Goal: Contribute content: Contribute content

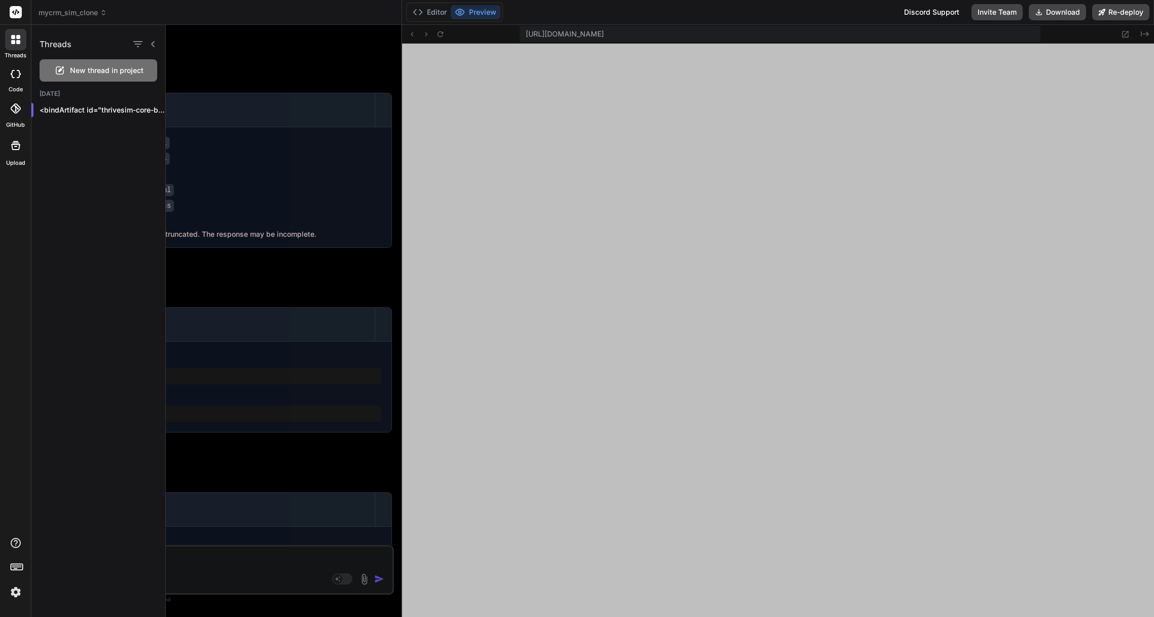
scroll to position [626, 0]
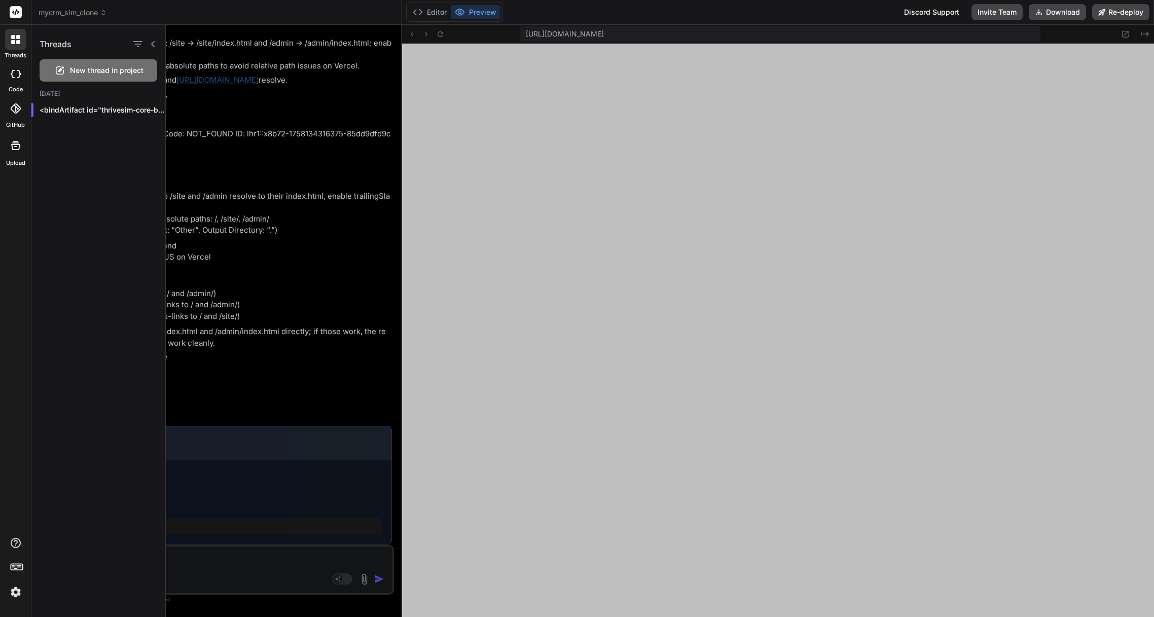
click at [14, 78] on div at bounding box center [16, 74] width 22 height 20
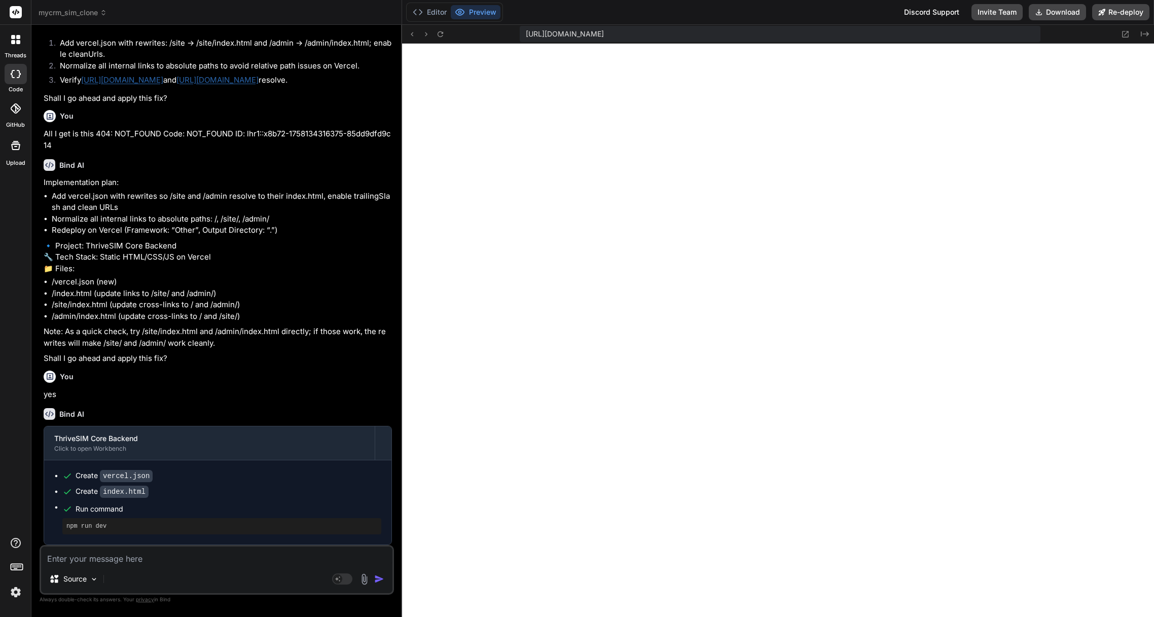
click at [17, 79] on div at bounding box center [16, 74] width 22 height 20
type textarea "x"
click at [433, 13] on button "Editor" at bounding box center [430, 12] width 42 height 14
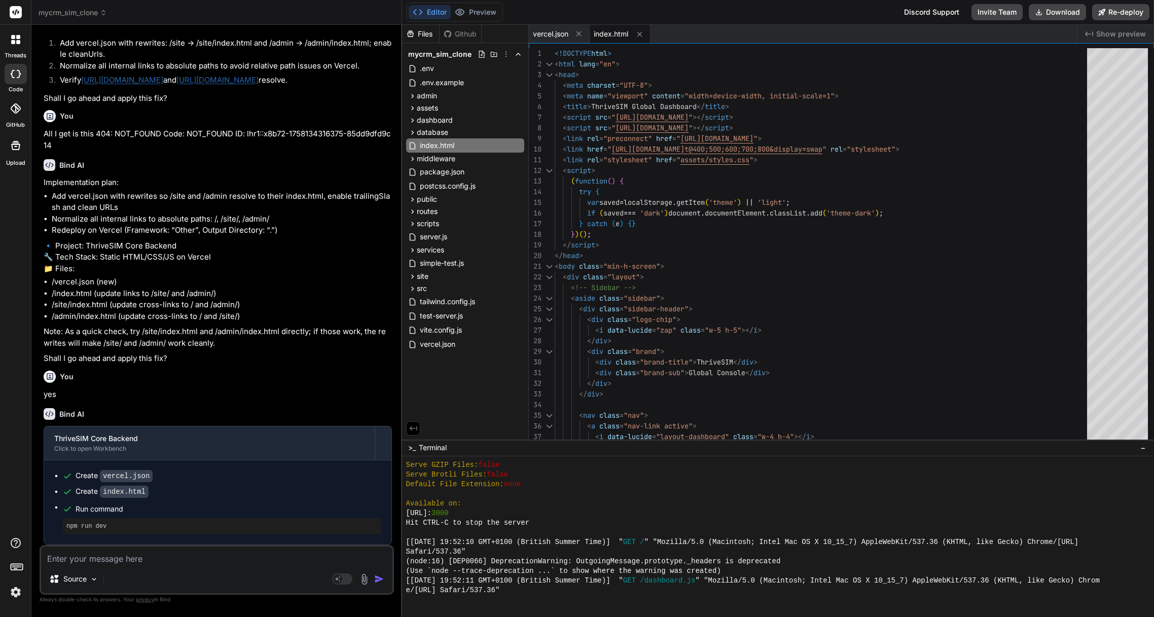
click at [133, 558] on textarea at bounding box center [216, 556] width 351 height 18
type textarea "t"
type textarea "x"
type textarea "tr"
type textarea "x"
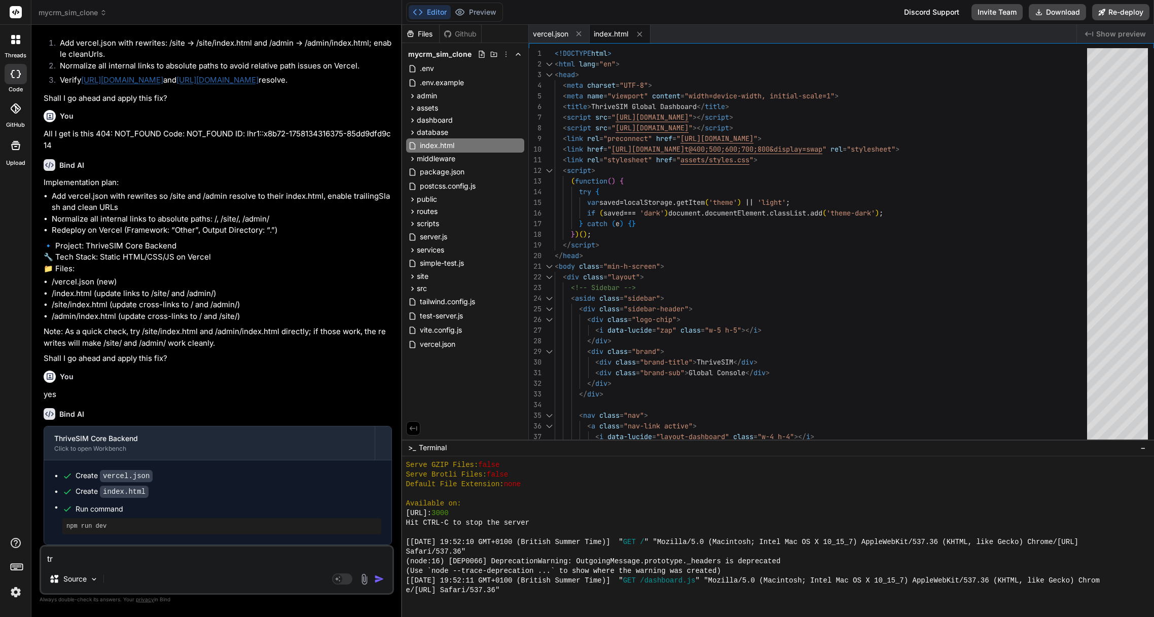
type textarea "try"
type textarea "x"
type textarea "try"
type textarea "x"
type textarea "try a"
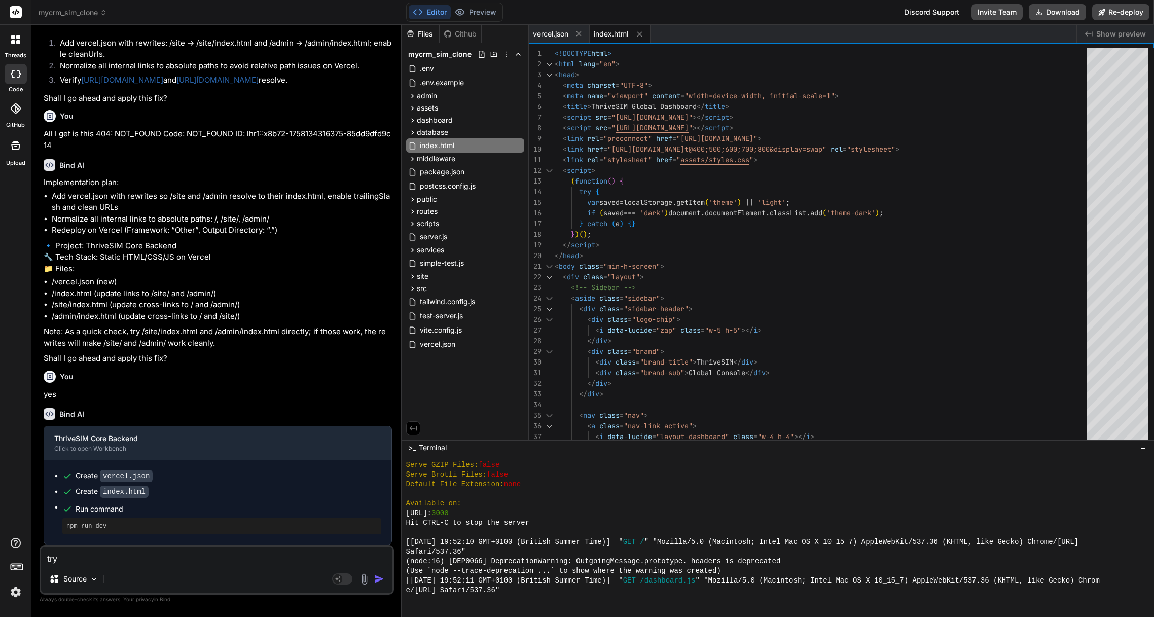
type textarea "x"
type textarea "try ag"
type textarea "x"
type textarea "try aga"
type textarea "x"
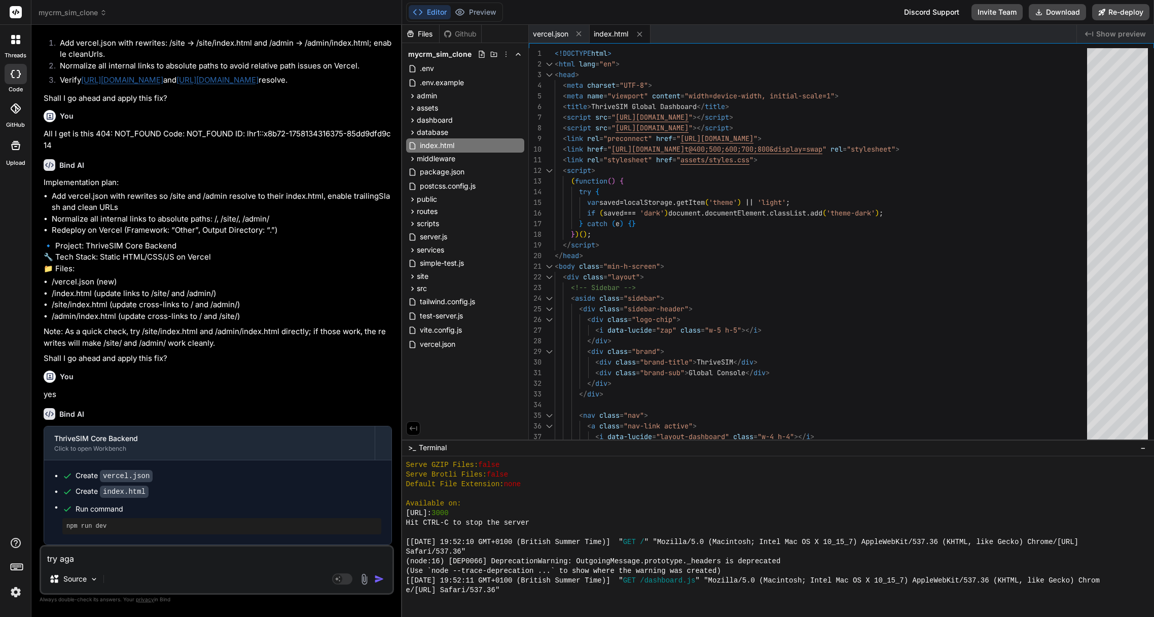
type textarea "try agai"
type textarea "x"
type textarea "try again"
type textarea "x"
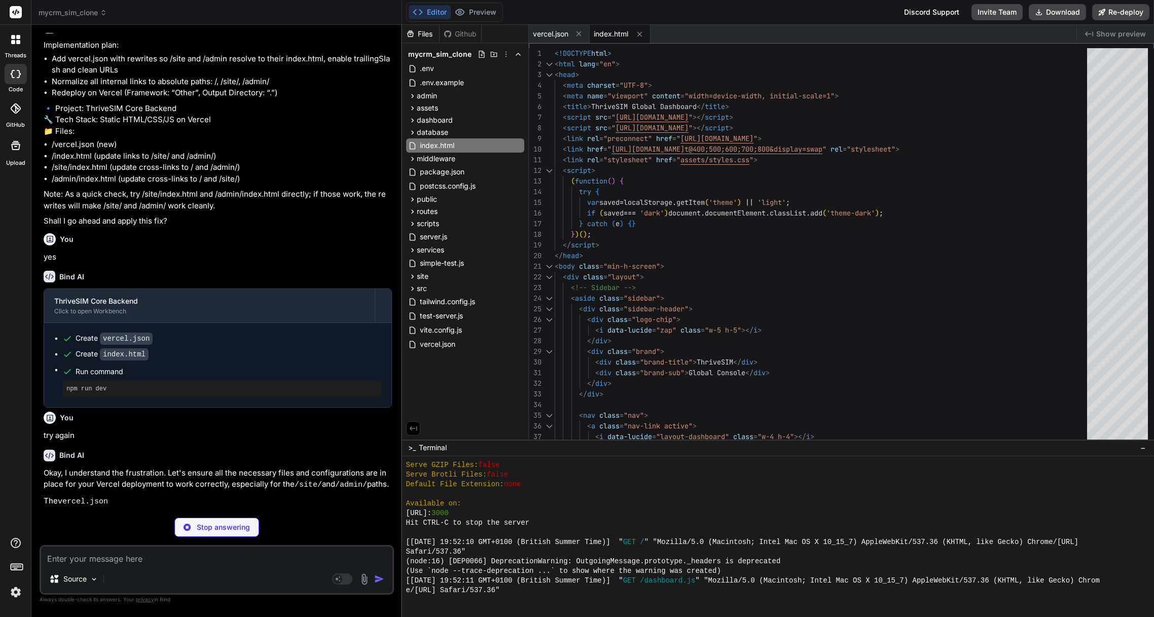
scroll to position [1493, 0]
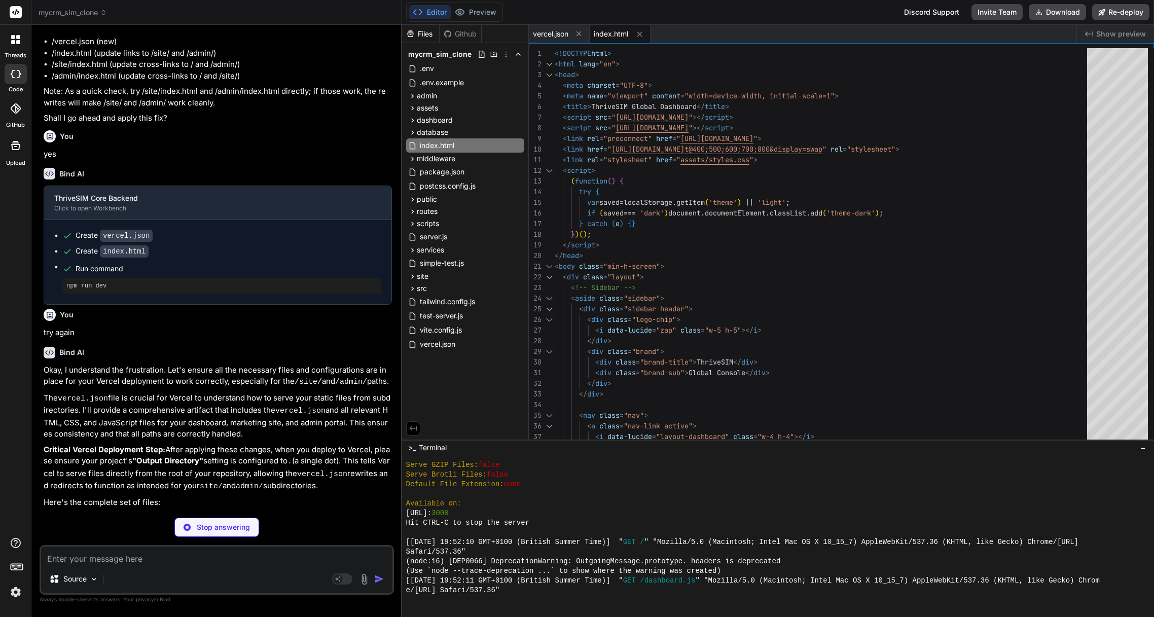
type textarea "x"
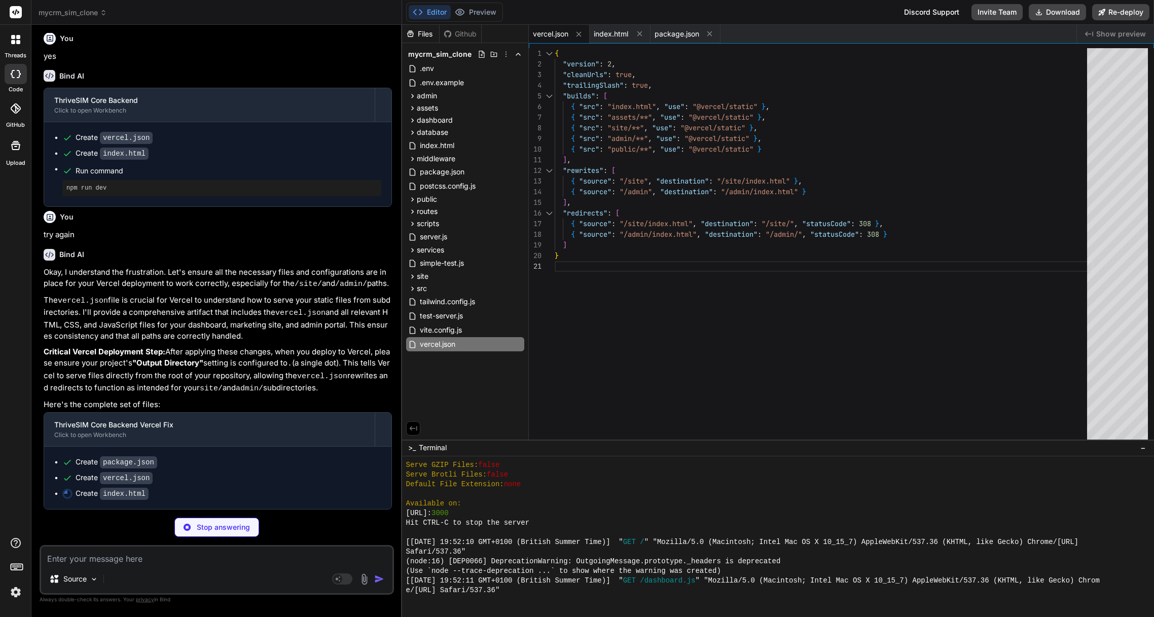
scroll to position [1729, 0]
type textarea "x"
type textarea "</body> </html>"
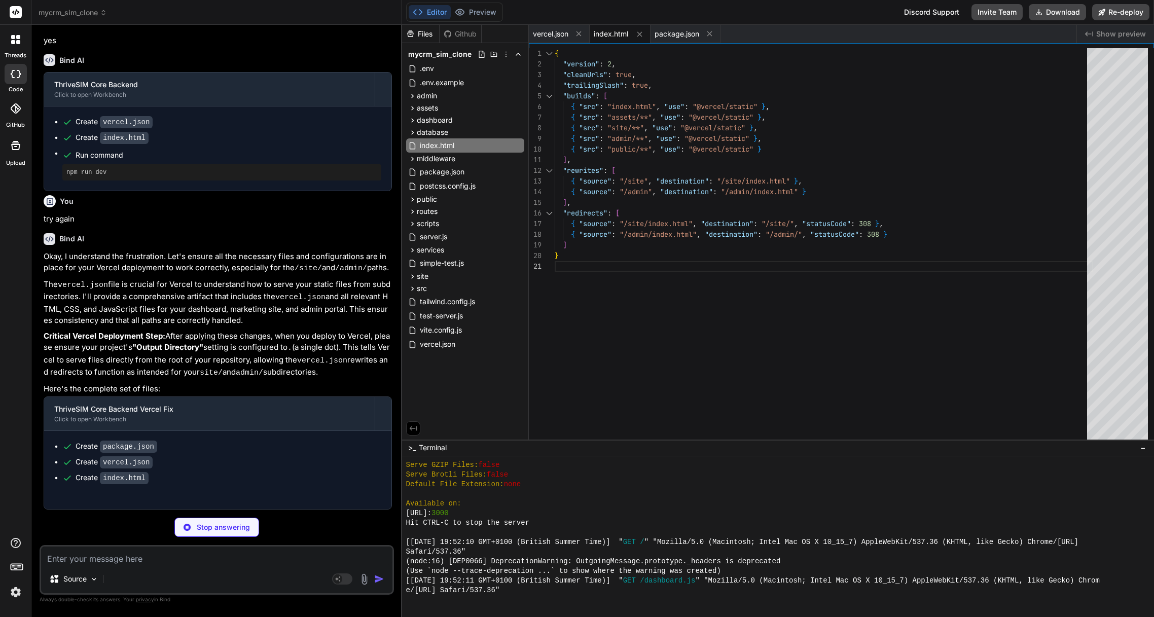
type textarea "x"
type textarea "(135deg,#60a5fa,#bfdbfe)}\n"
type textarea "x"
type textarea "opacity:1}\n.toast.success{background:linear-gradient(135deg,#34d399,#a7f3d0)}\…"
type textarea "x"
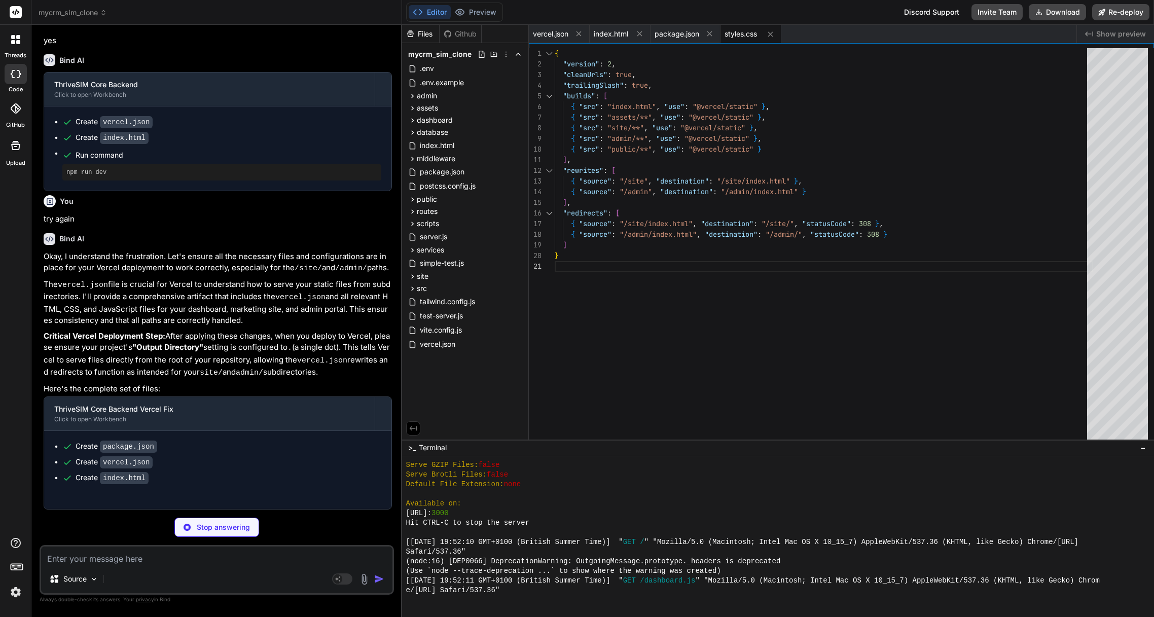
type textarea "write(STORAGE_KEYS.messages, updated); } }, 1500 + Math.random()*2000); return …"
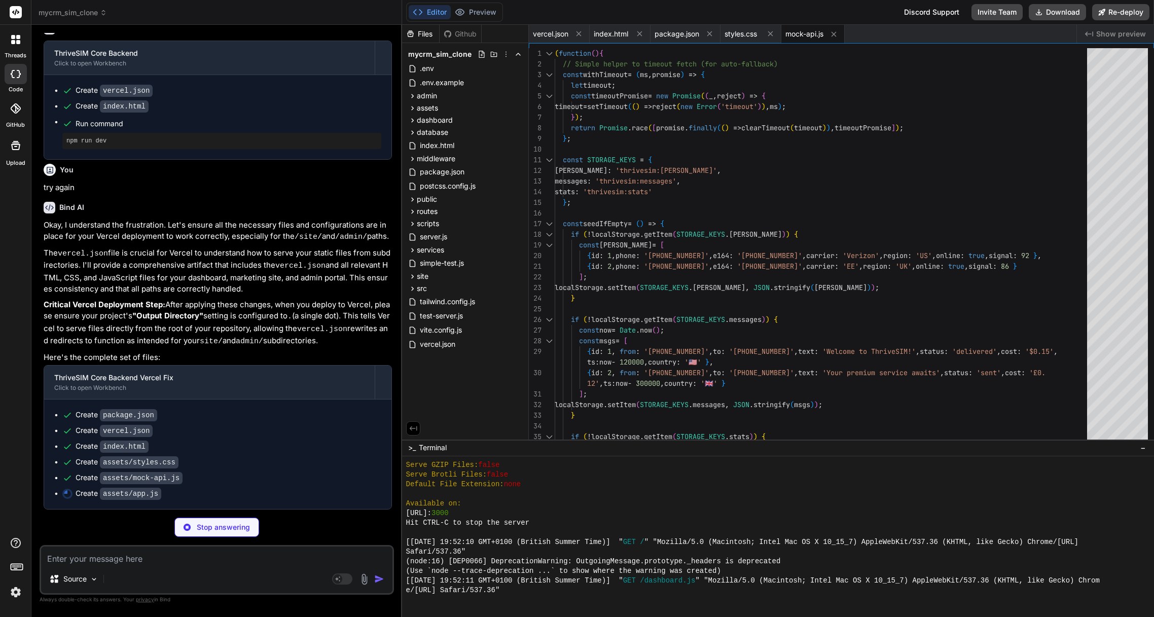
scroll to position [1775, 0]
type textarea "x"
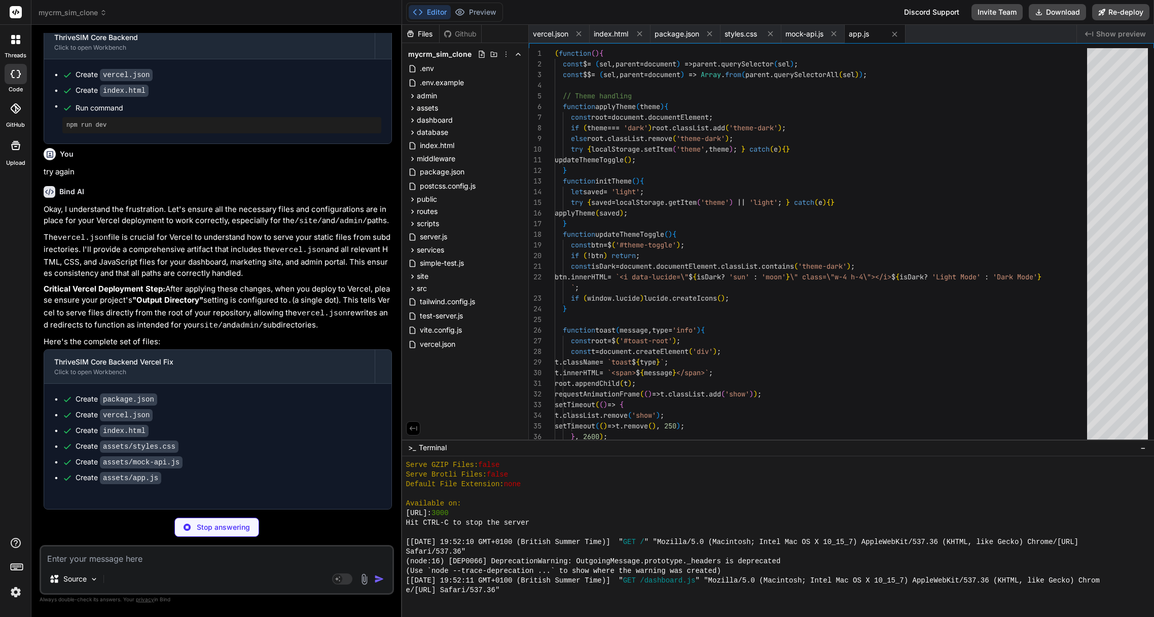
type textarea "x"
type textarea "<div class="text-sm">© 2024 ThriveSIM. All rights reserved.</div> </div> </foot…"
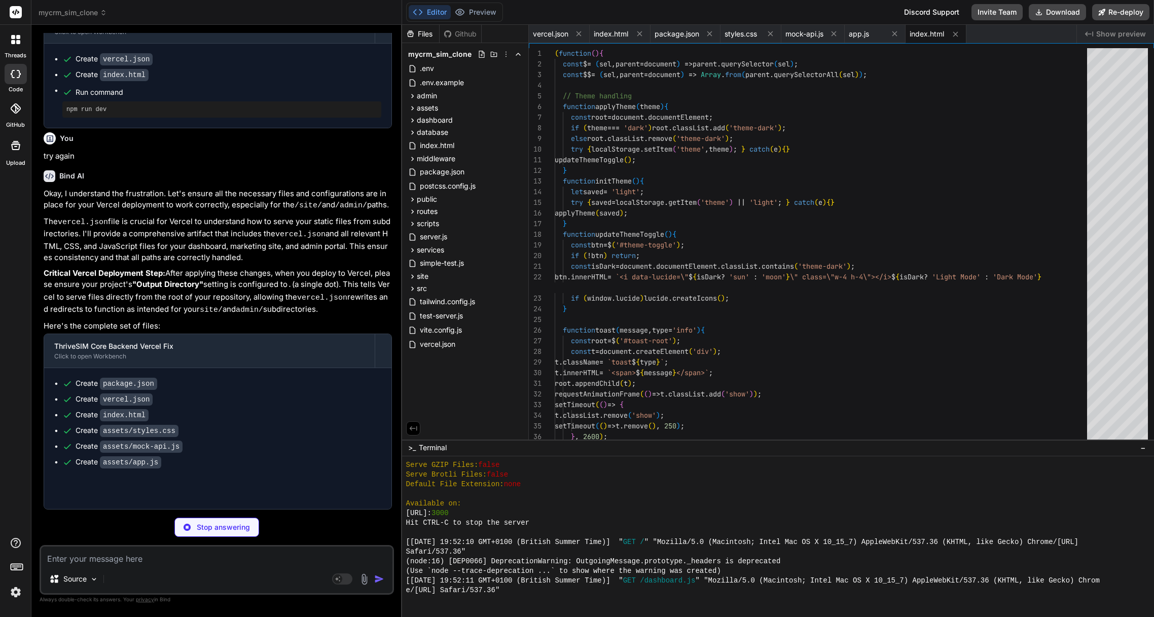
type textarea "x"
type textarea ".justify-center{justify-content:center}"
type textarea "x"
type textarea "parallax() } document.addEventListener('DOMContentLoaded', init) })()"
type textarea "x"
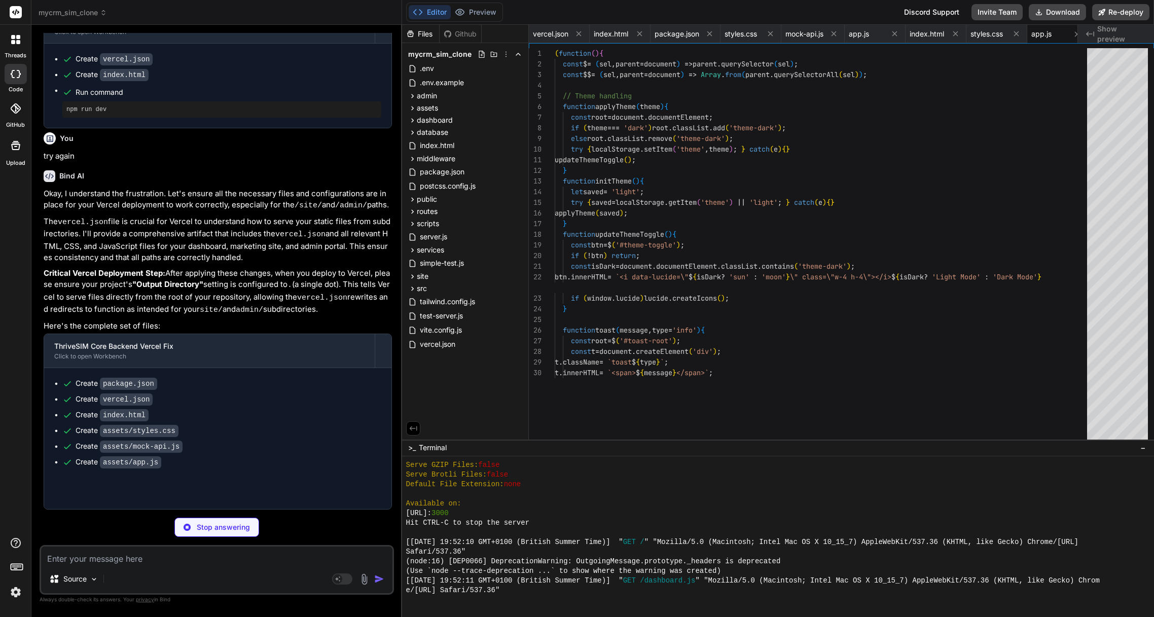
type textarea "<script src="./seed.js"></script> <script src="./app.js"></script> </body> </ht…"
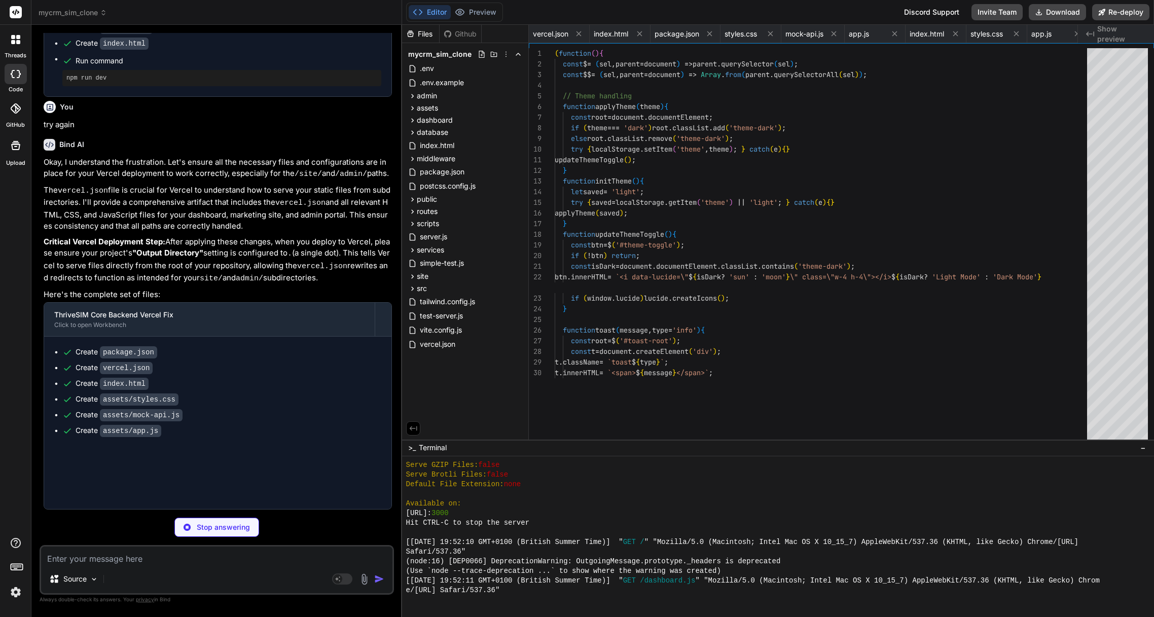
type textarea "x"
type textarea "color:#fecaca}\n.actions .warn{background:#1c1a12; border-color:#854d0e; color:…"
type textarea "x"
type textarea "- 7200000 }];\n write(DB.apiKeys, keys);\n }\n return keys;\n }\n\n function se…"
type textarea "x"
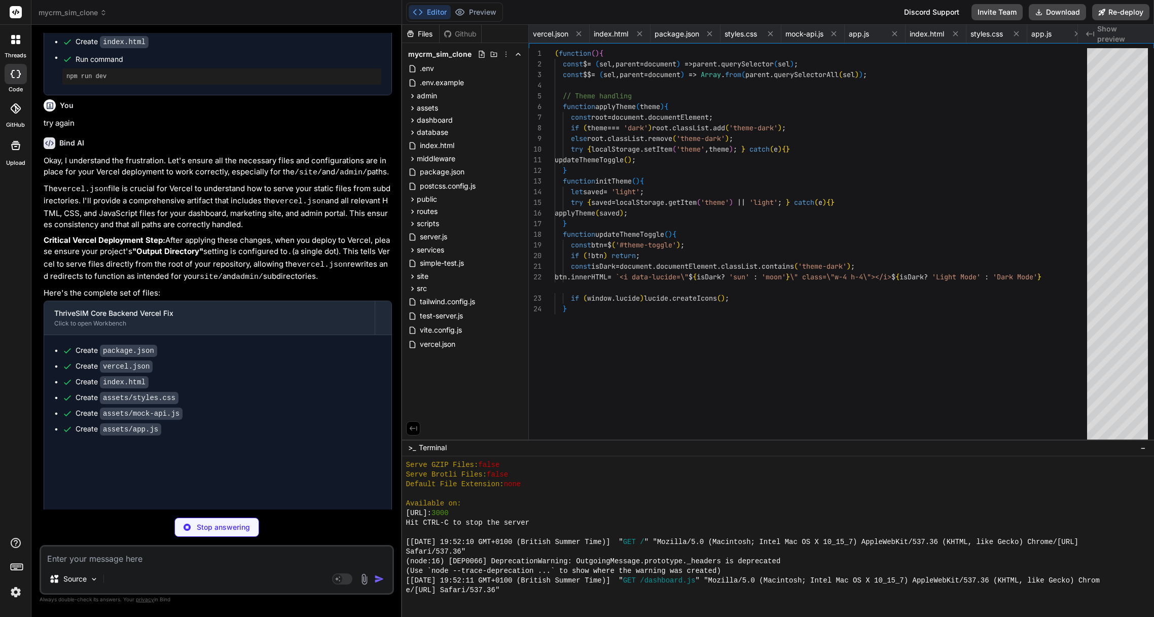
type textarea ").addEventListener('change', ()=>{}); // just keep selection\n }\n\n // INIT\n …"
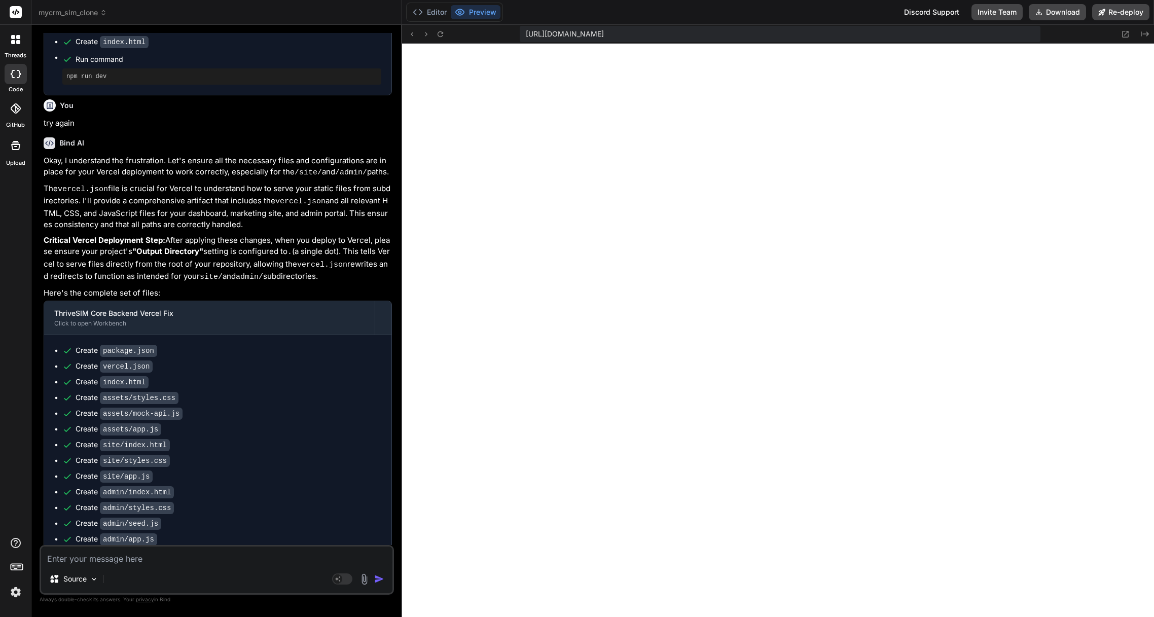
scroll to position [1962, 0]
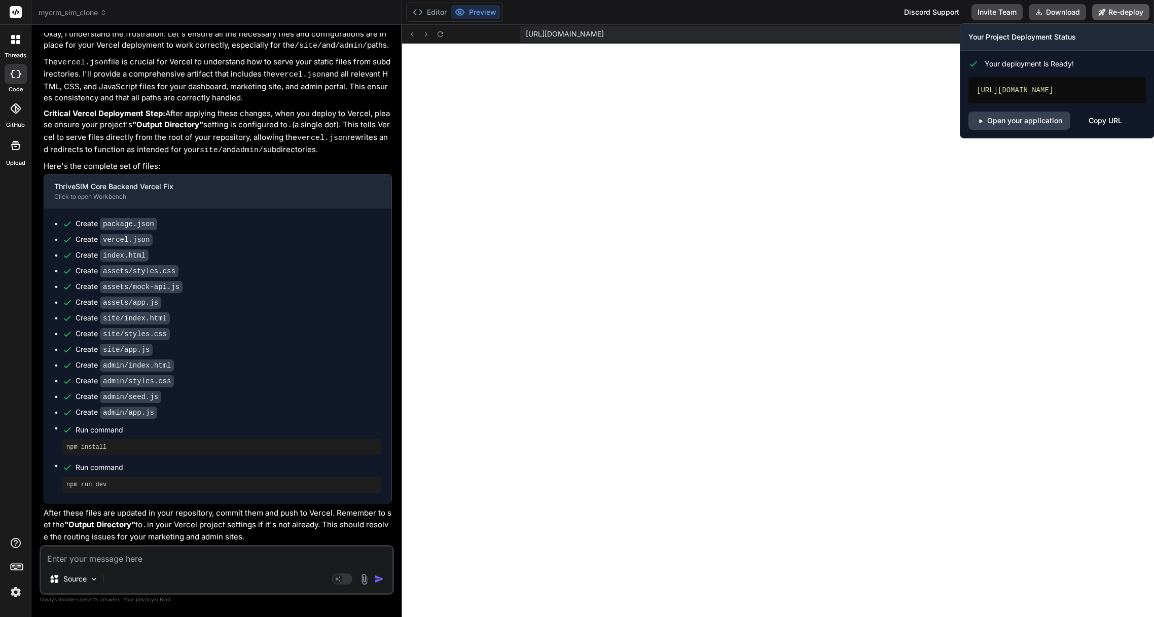
click at [1130, 11] on button "Re-deploy" at bounding box center [1120, 12] width 57 height 16
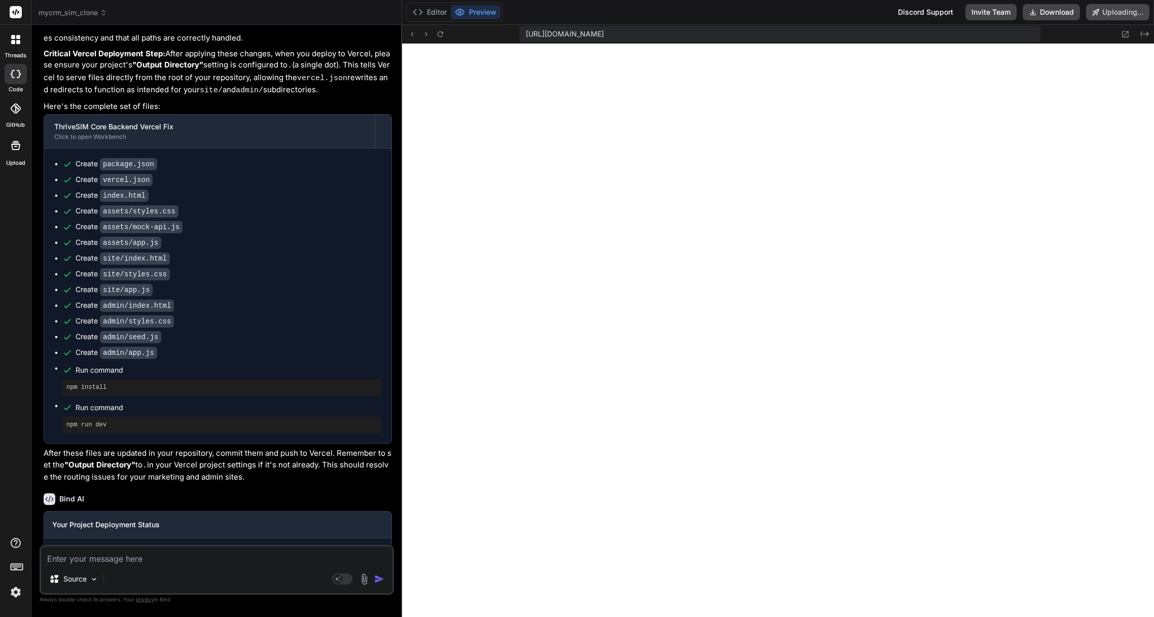
scroll to position [2050, 0]
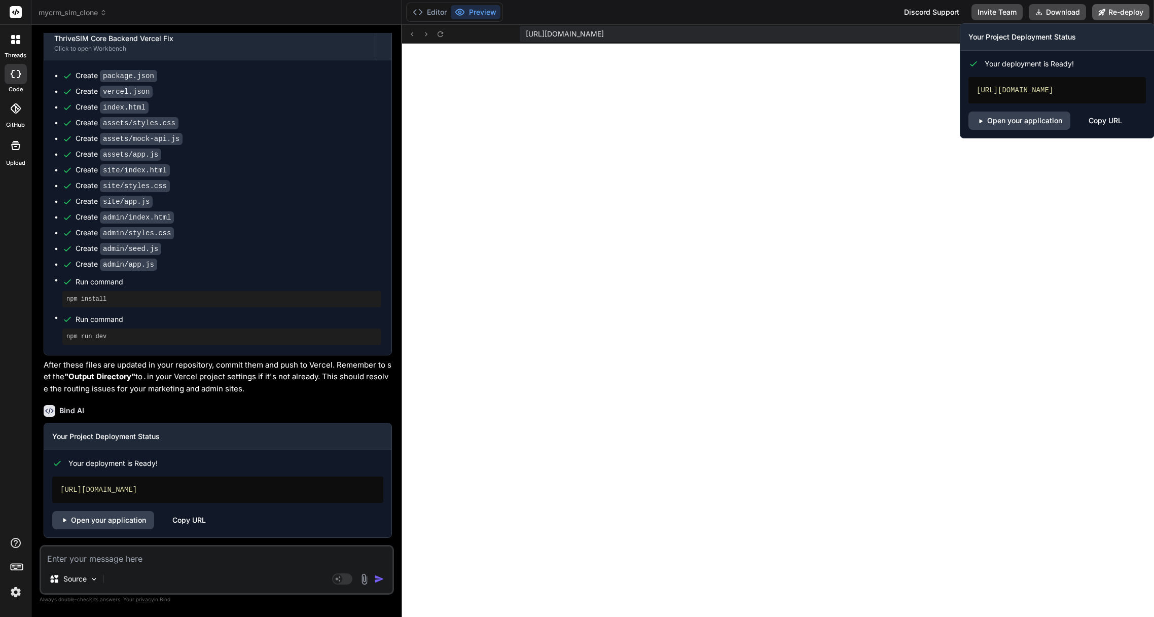
click at [1108, 15] on button "Re-deploy" at bounding box center [1120, 12] width 57 height 16
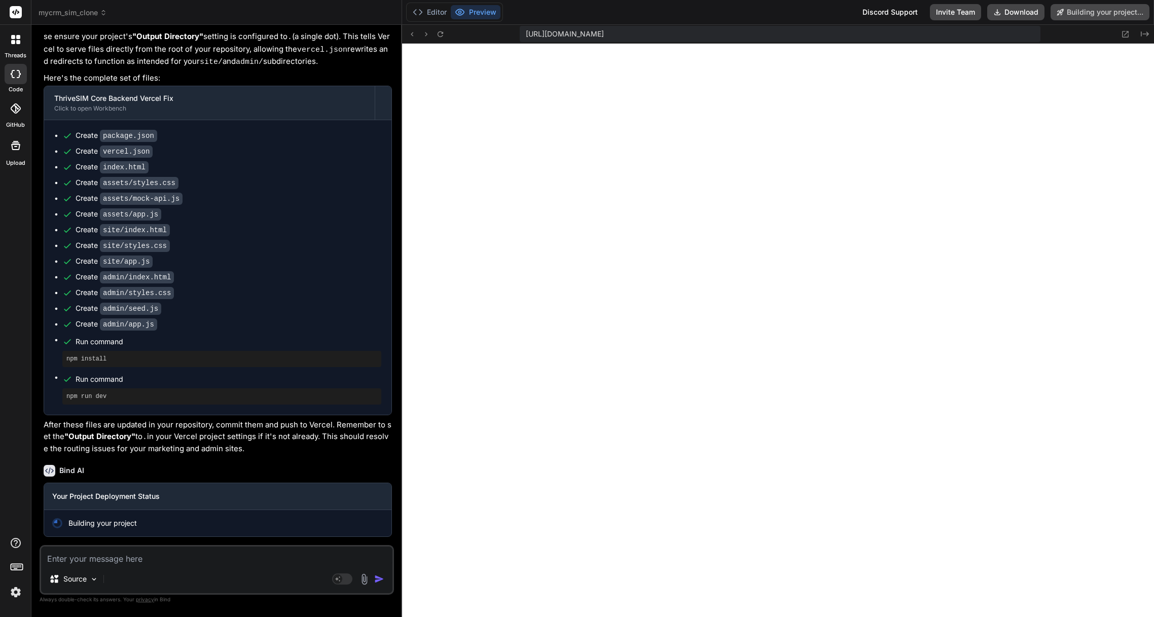
type textarea "x"
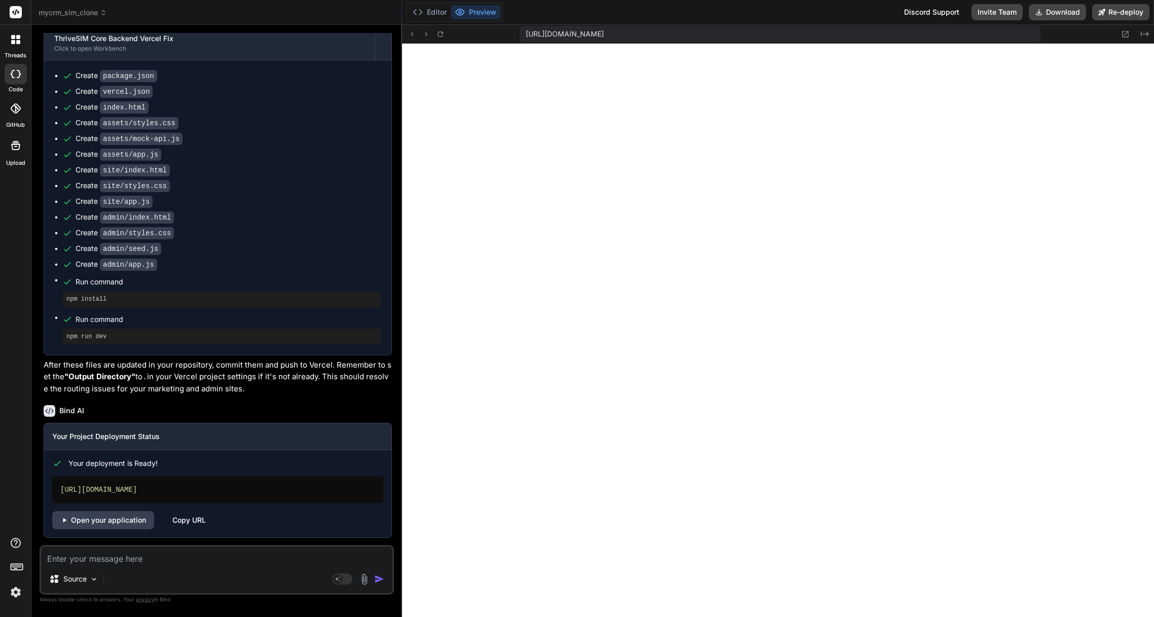
click at [1090, 7] on div "Discord Support Invite Team Download Re-deploy" at bounding box center [1024, 12] width 252 height 16
click at [106, 519] on link "Open your application" at bounding box center [103, 519] width 102 height 18
click at [109, 568] on div "Source Agent Mode. When this toggle is activated, AI automatically makes decisi…" at bounding box center [217, 570] width 355 height 50
click at [115, 561] on textarea at bounding box center [216, 556] width 351 height 18
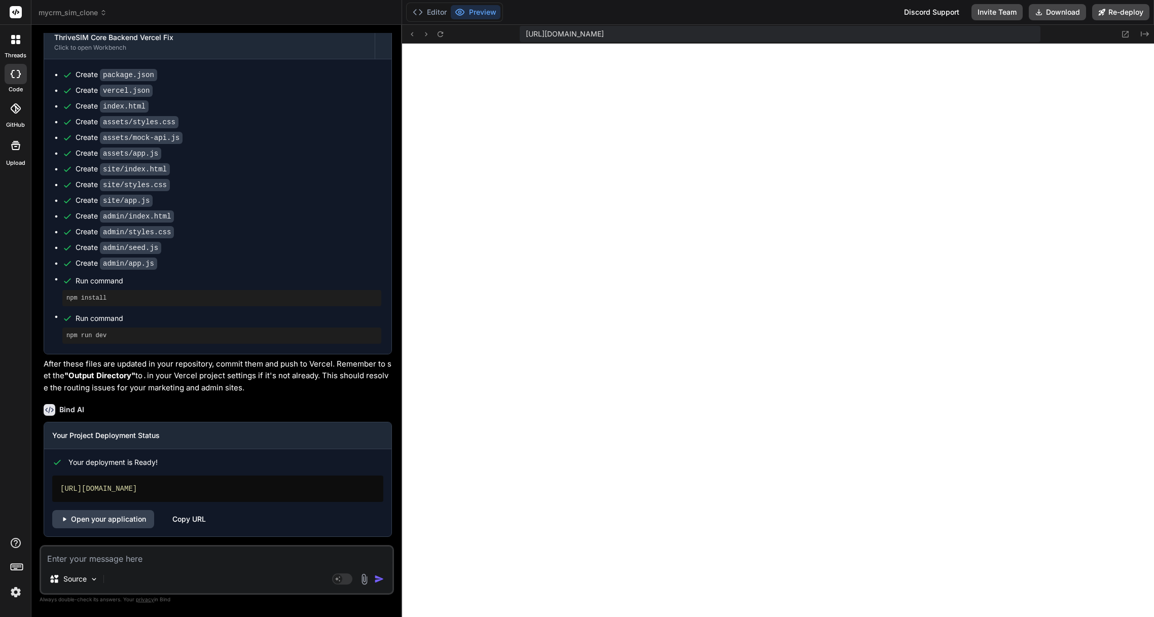
type textarea "n"
type textarea "x"
type textarea "no"
type textarea "x"
type textarea "not"
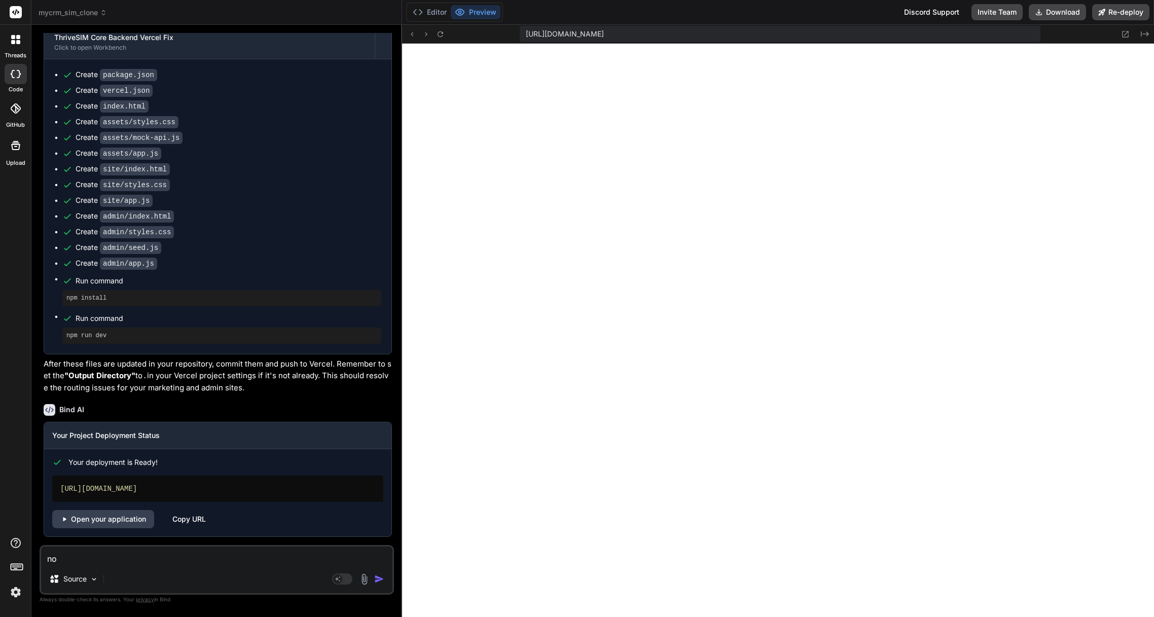
type textarea "x"
type textarea "noth"
type textarea "x"
type textarea "nothi"
type textarea "x"
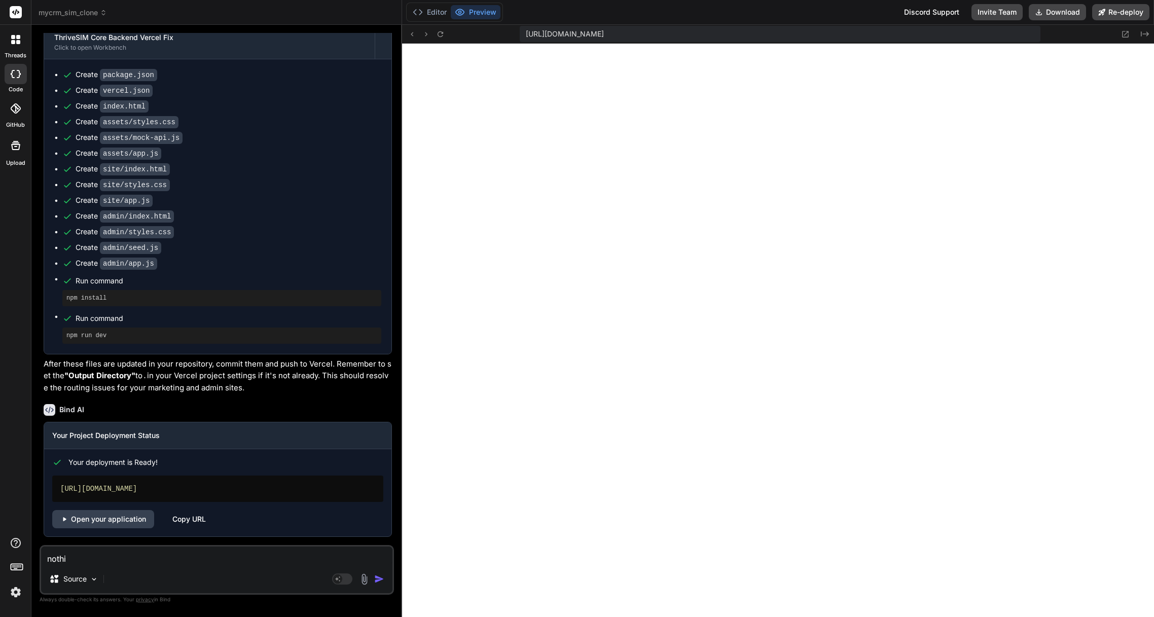
type textarea "nothin"
type textarea "x"
type textarea "nothing"
type textarea "x"
type textarea "nothing"
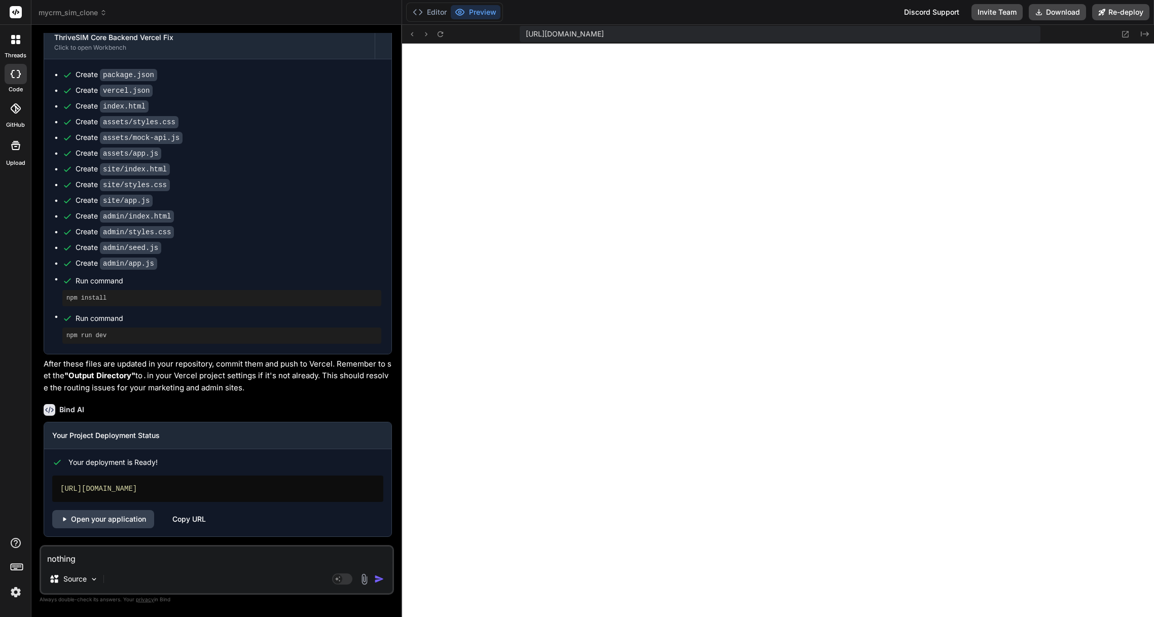
type textarea "x"
type textarea "nothing i"
type textarea "x"
type textarea "nothing is"
type textarea "x"
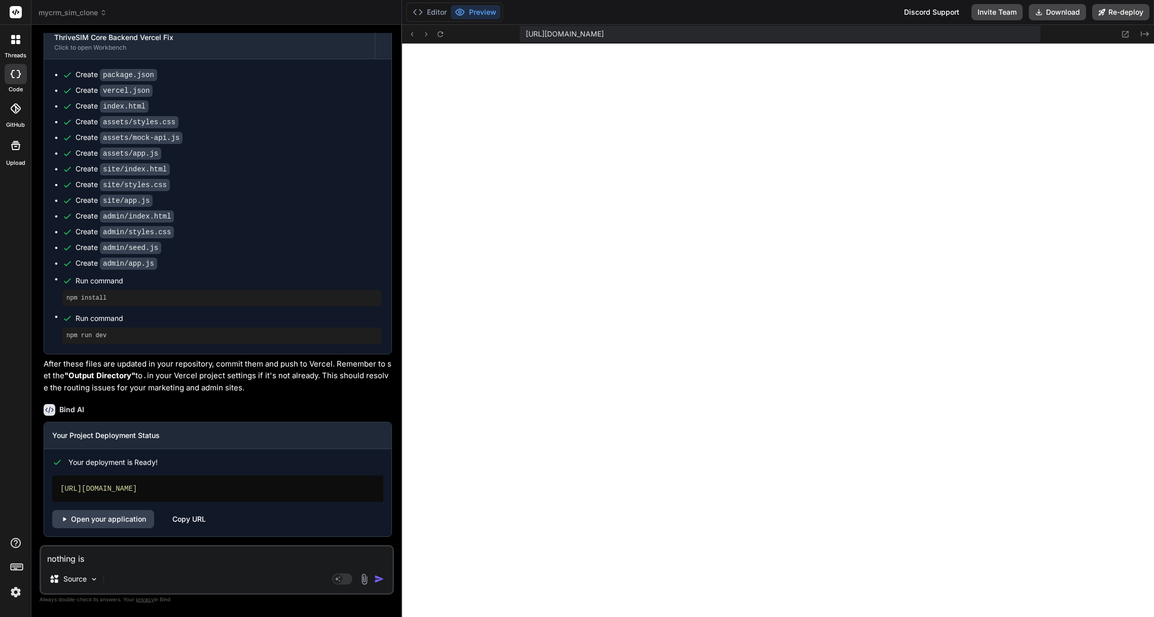
type textarea "nothing is"
type textarea "x"
type textarea "nothing is w"
type textarea "x"
type textarea "nothing is wo"
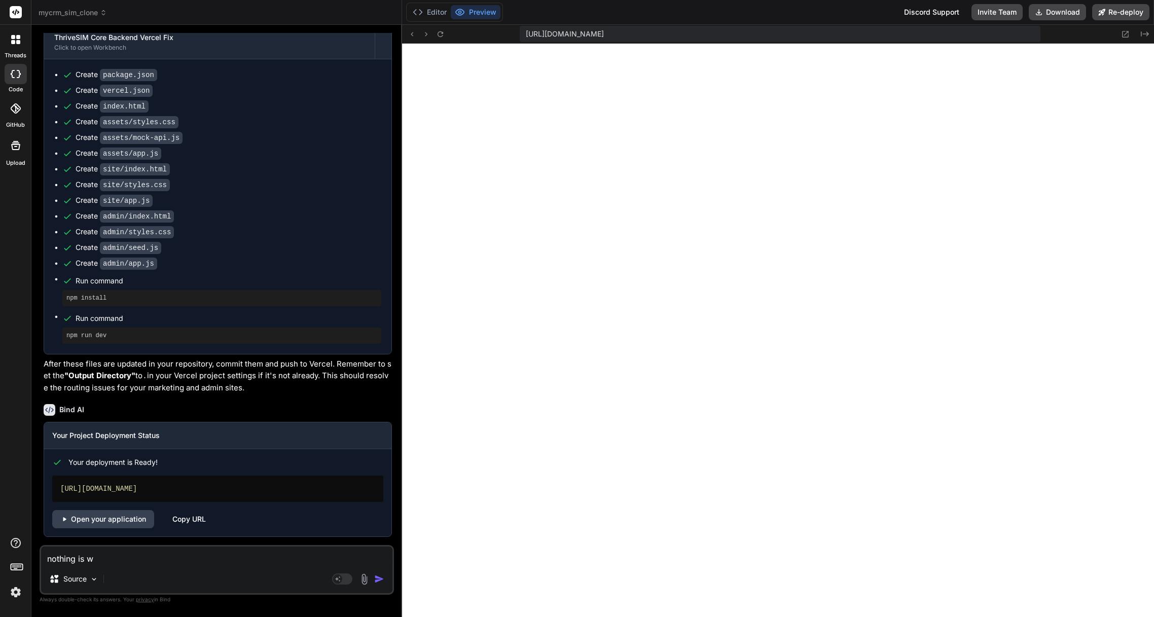
type textarea "x"
type textarea "nothing is wor"
type textarea "x"
type textarea "nothing is work"
type textarea "x"
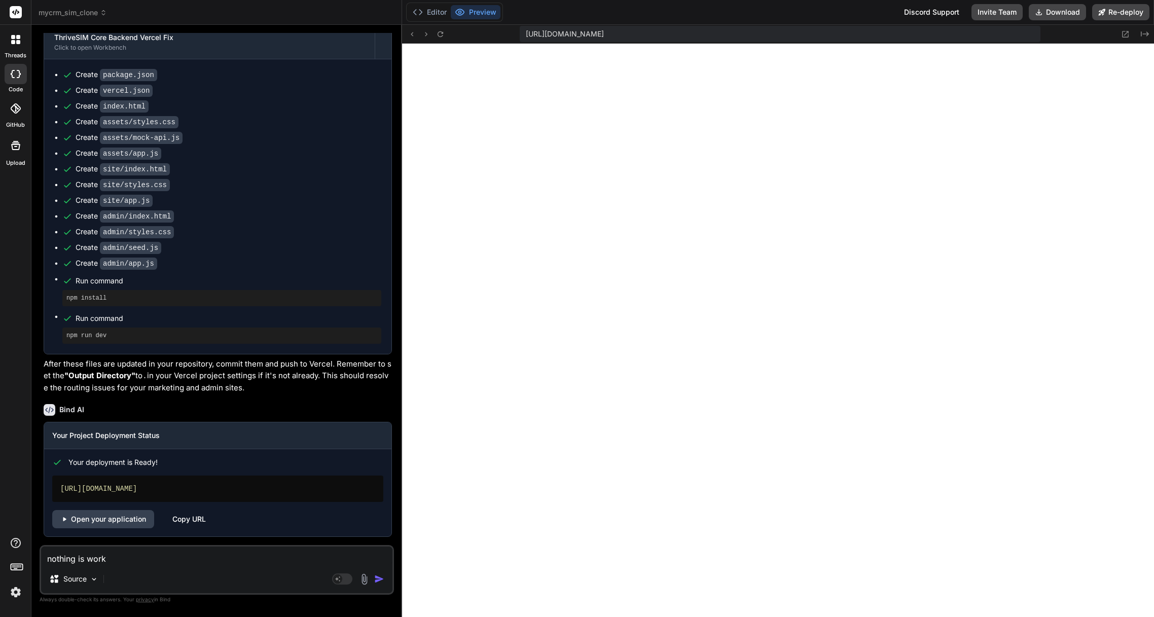
type textarea "nothing is worki"
type textarea "x"
type textarea "nothing is workin"
type textarea "x"
type textarea "nothing is working"
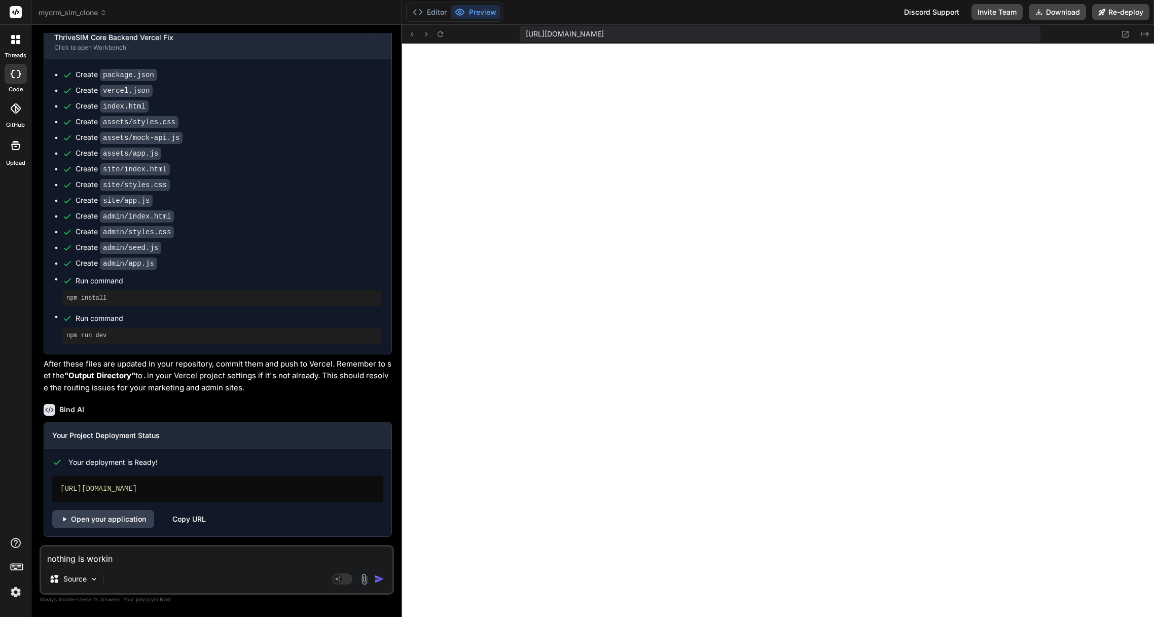
type textarea "x"
type textarea "nothing is working"
type textarea "x"
type textarea "nothing is working n"
type textarea "x"
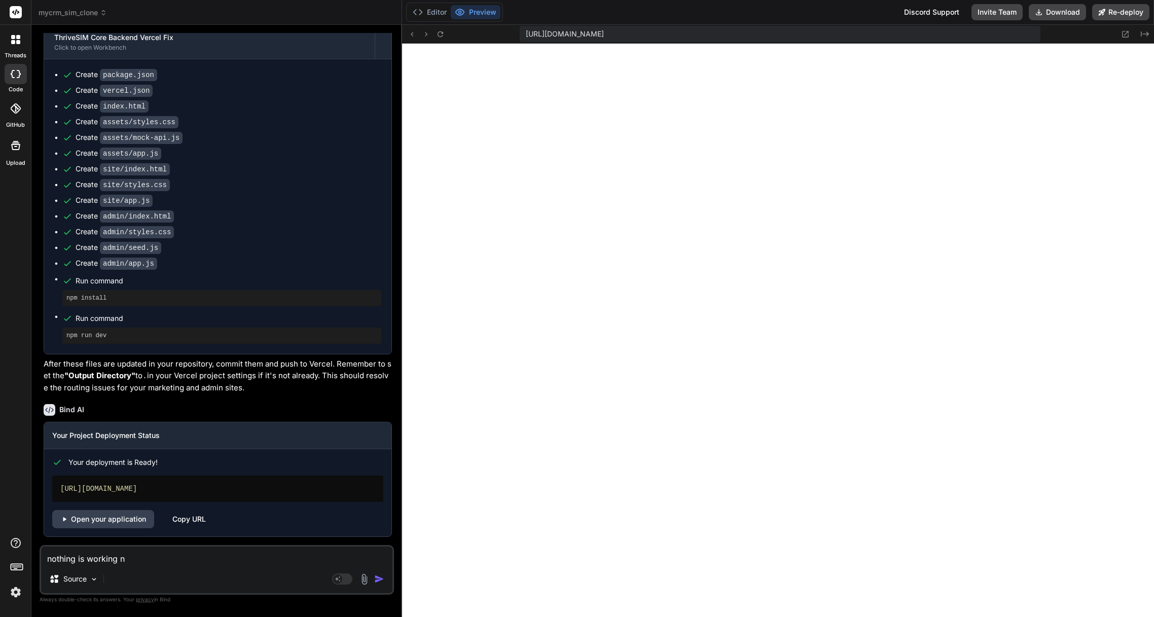
type textarea "nothing is working no"
type textarea "x"
type textarea "nothing is working now"
type textarea "x"
type textarea "nothing is working now."
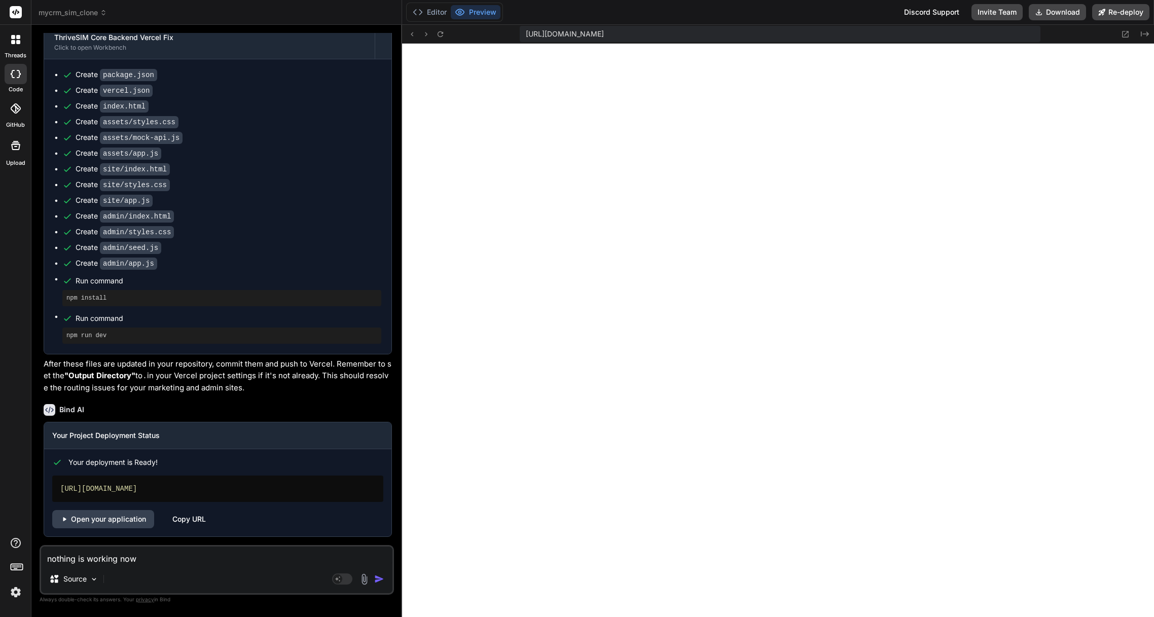
type textarea "x"
type textarea "nothing is working now."
type textarea "x"
type textarea "nothing is working now. A"
type textarea "x"
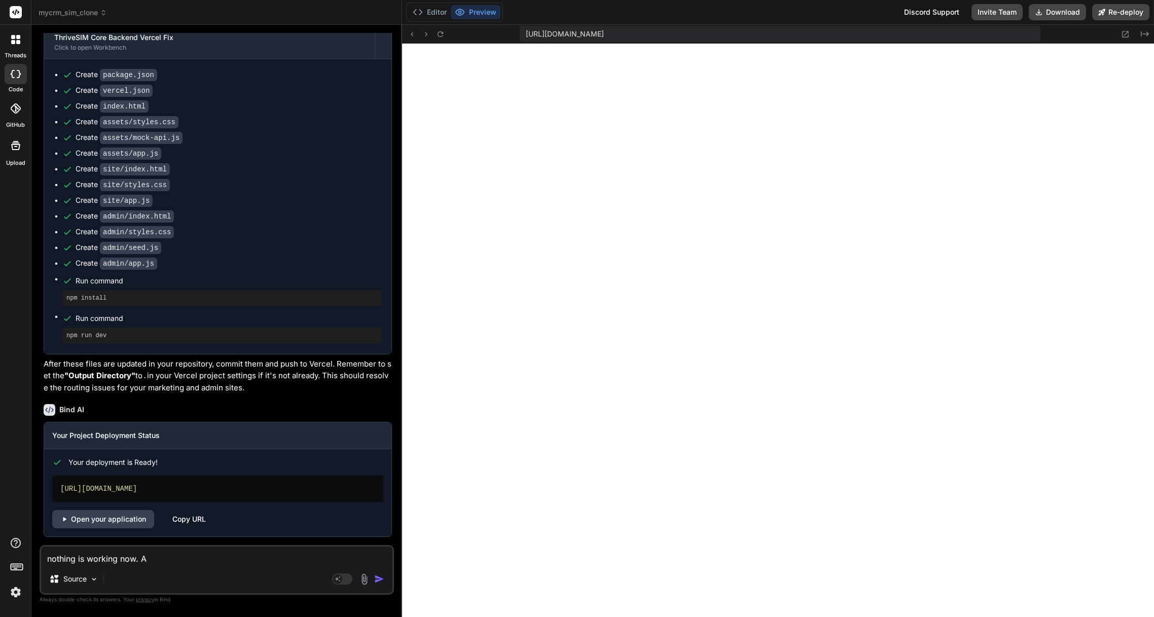
type textarea "nothing is working now. Al"
type textarea "x"
type textarea "nothing is working now. All"
type textarea "x"
type textarea "nothing is working now. All"
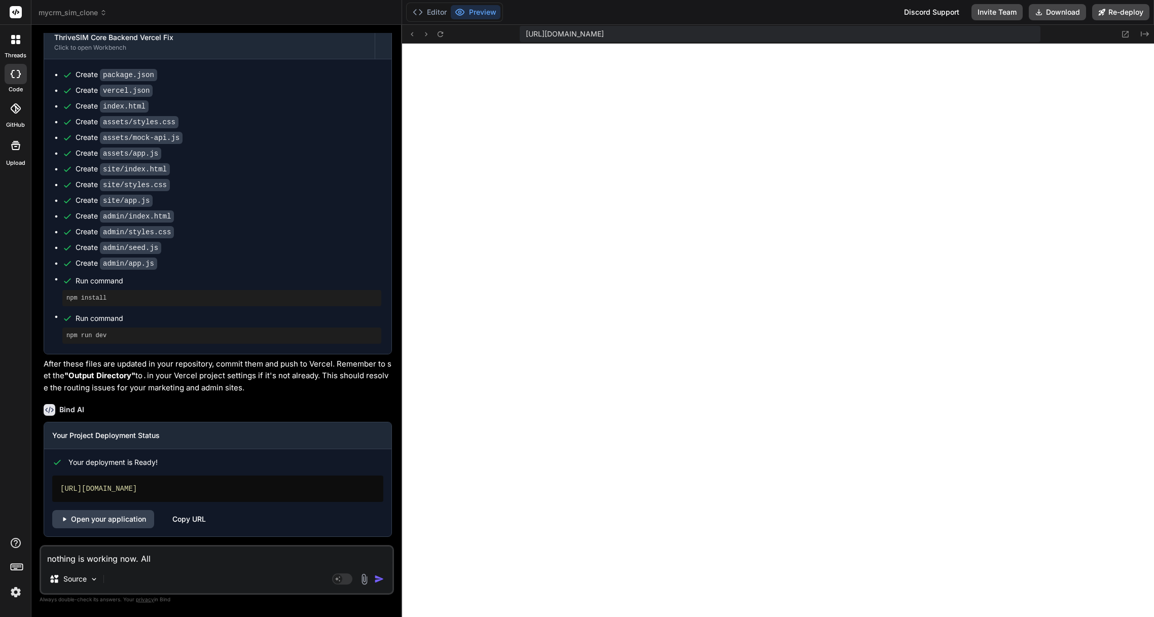
type textarea "x"
type textarea "nothing is working now. All o"
type textarea "x"
type textarea "nothing is working now. All of"
type textarea "x"
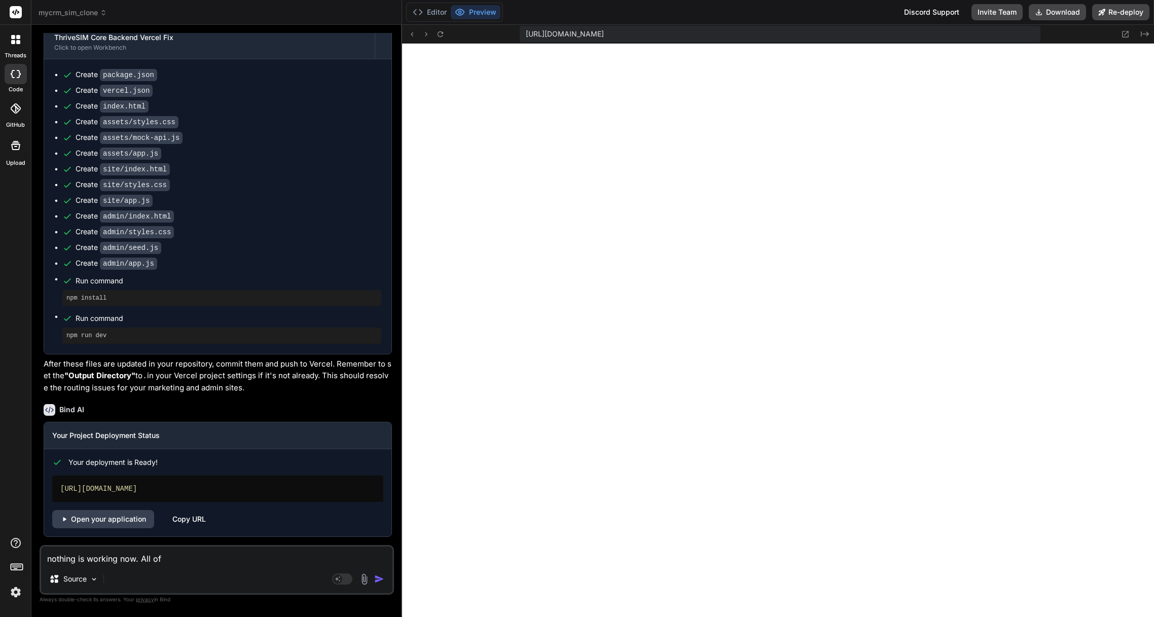
type textarea "nothing is working now. All of"
type textarea "x"
type textarea "nothing is working now. All of t"
type textarea "x"
type textarea "nothing is working now. All of th"
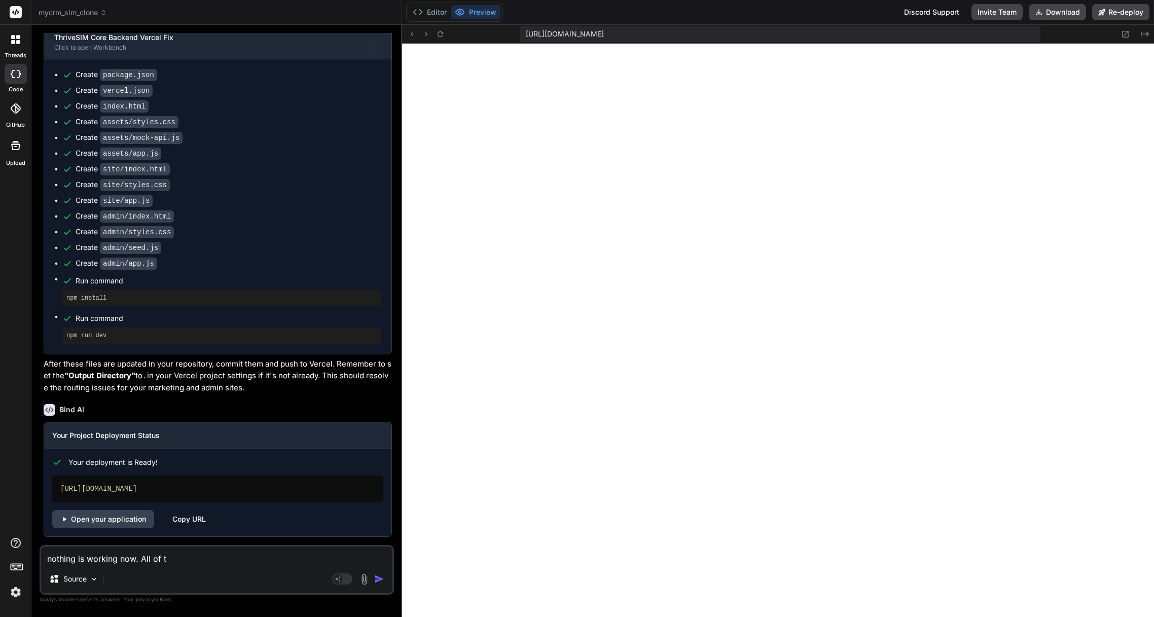
type textarea "x"
type textarea "nothing is working now. All of the"
type textarea "x"
type textarea "nothing is working now. All of the"
type textarea "x"
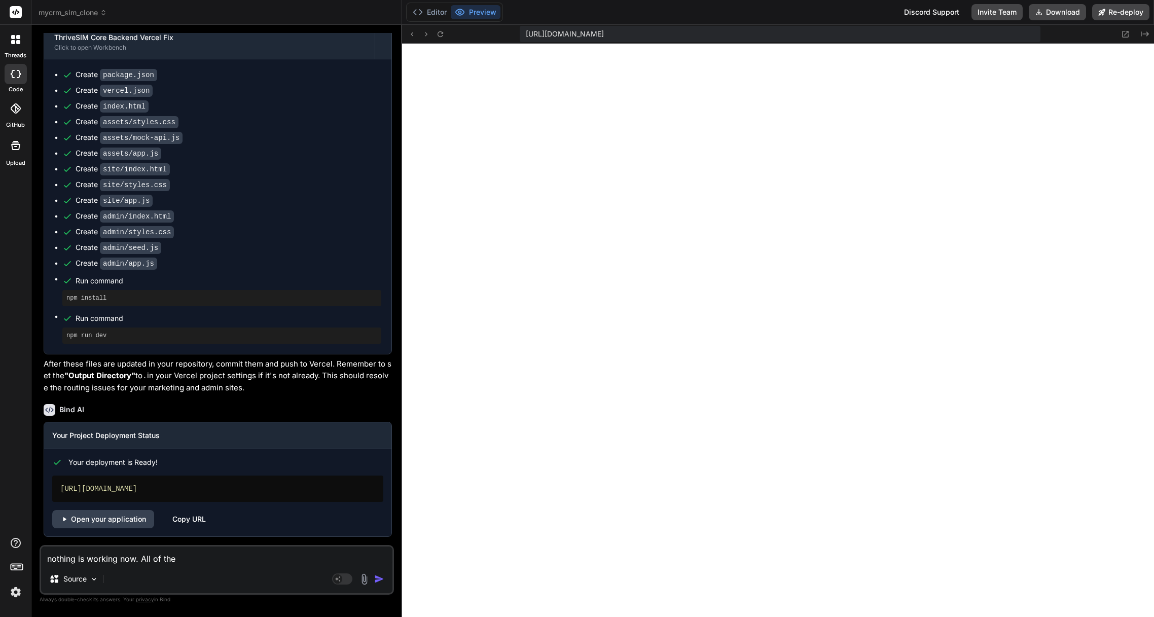
type textarea "nothing is working now. All of the s"
type textarea "x"
type textarea "nothing is working now. All of the st"
type textarea "x"
type textarea "nothing is working now. All of the sty"
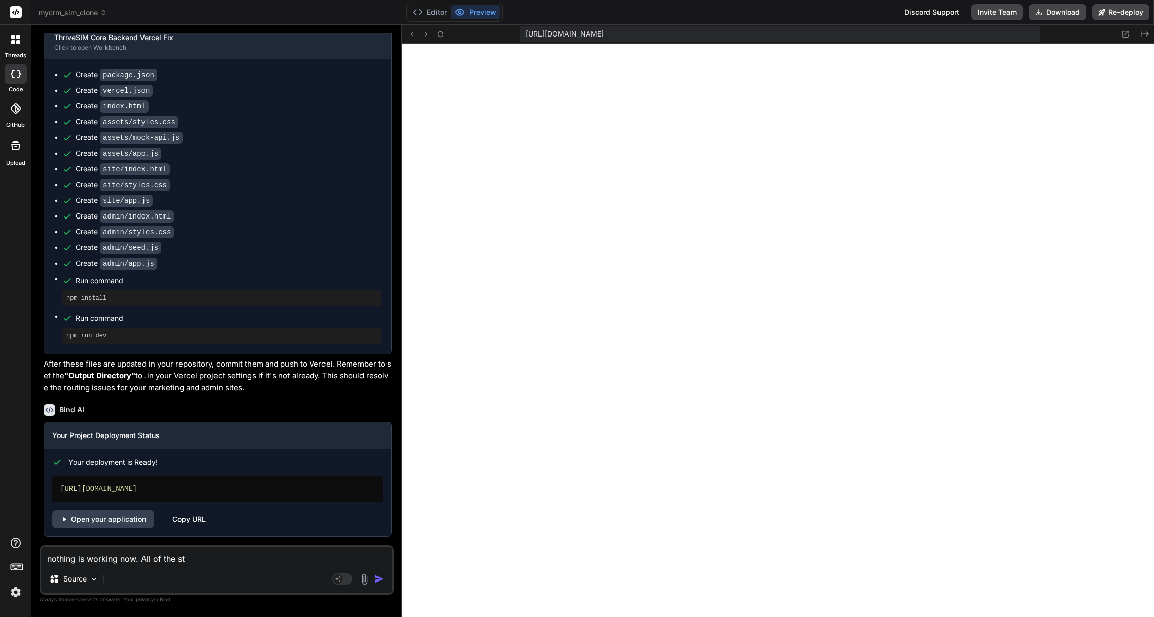
type textarea "x"
type textarea "nothing is working now. All of the styl"
type textarea "x"
type textarea "nothing is working now. All of the styli"
type textarea "x"
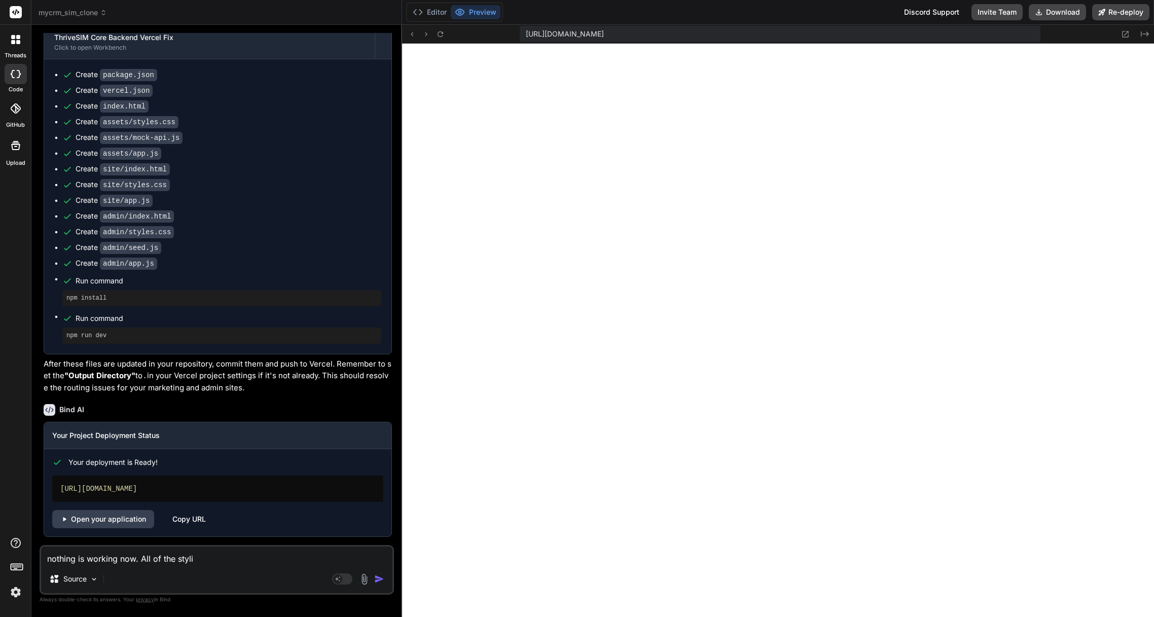
type textarea "nothing is working now. All of the stylin"
type textarea "x"
type textarea "nothing is working now. All of the styling"
type textarea "x"
type textarea "nothing is working now. All of the styling"
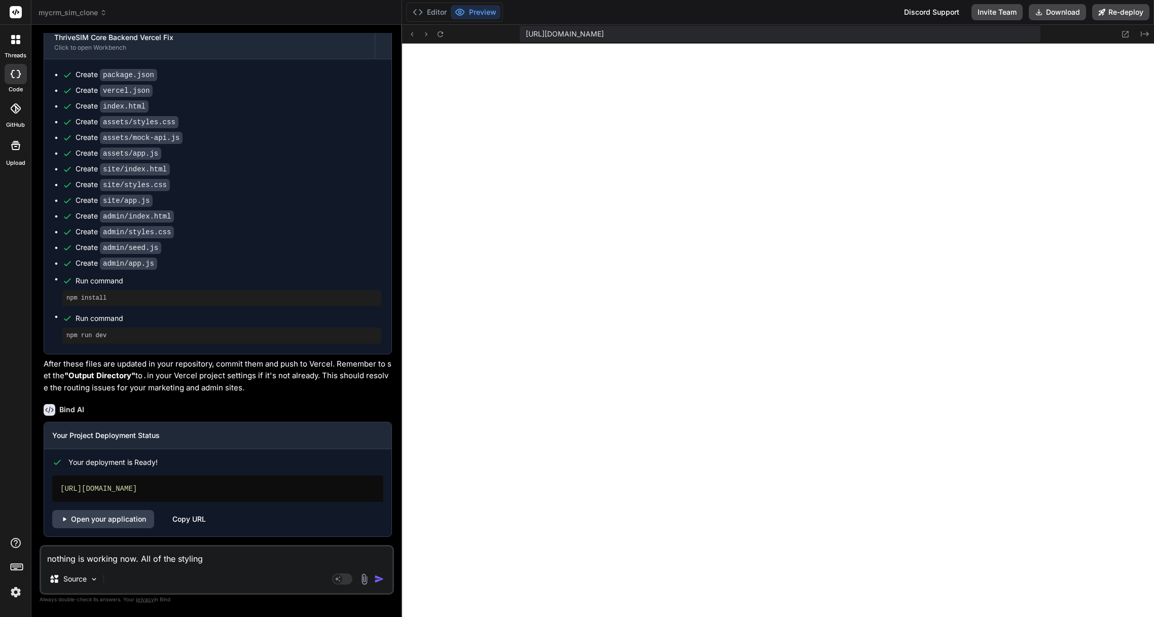
type textarea "x"
type textarea "nothing is working now. All of the styling i"
type textarea "x"
type textarea "nothing is working now. All of the styling is"
type textarea "x"
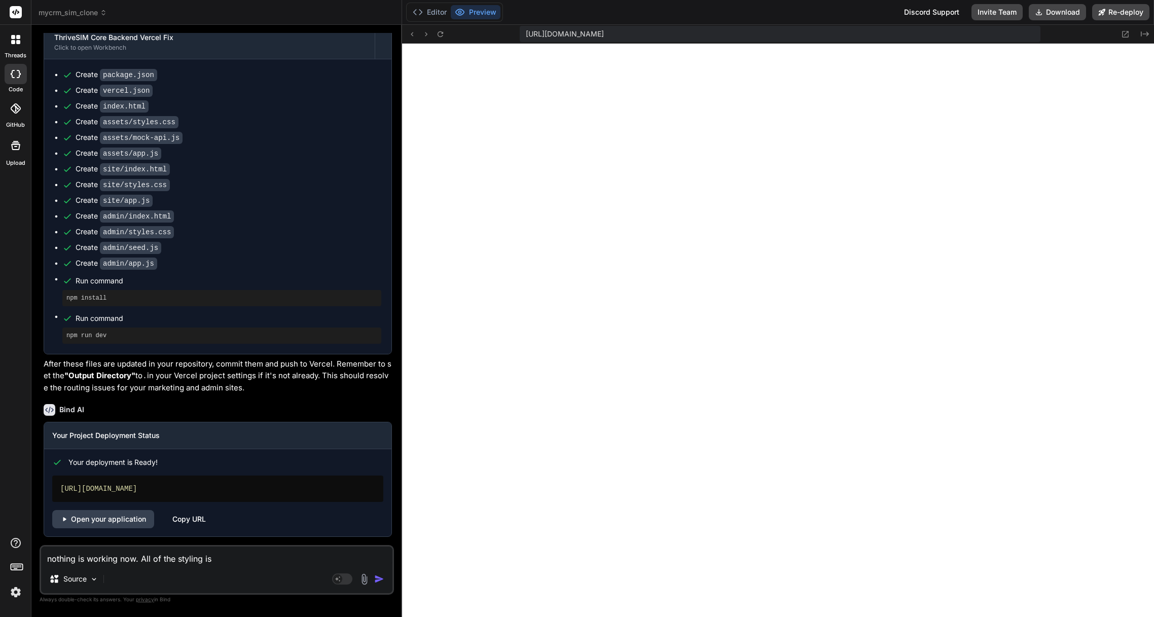
type textarea "nothing is working now. All of the styling is"
type textarea "x"
type textarea "nothing is working now. All of the styling is g"
type textarea "x"
type textarea "nothing is working now. All of the styling is go"
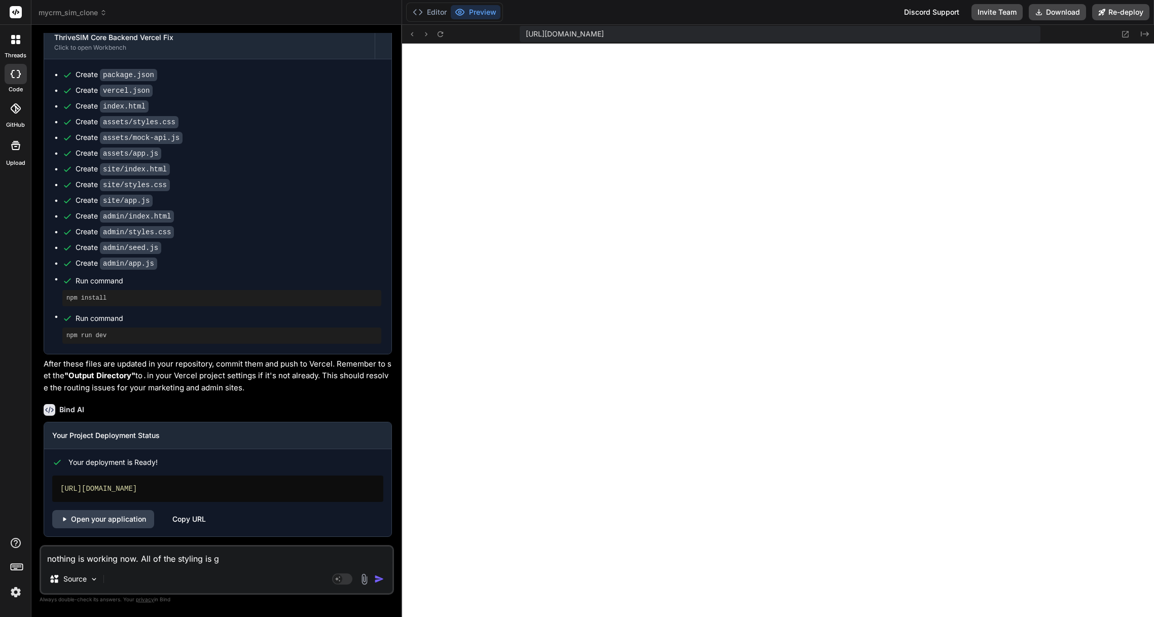
type textarea "x"
type textarea "nothing is working now. All of the styling is gon"
type textarea "x"
type textarea "nothing is working now. All of the styling is gone"
type textarea "x"
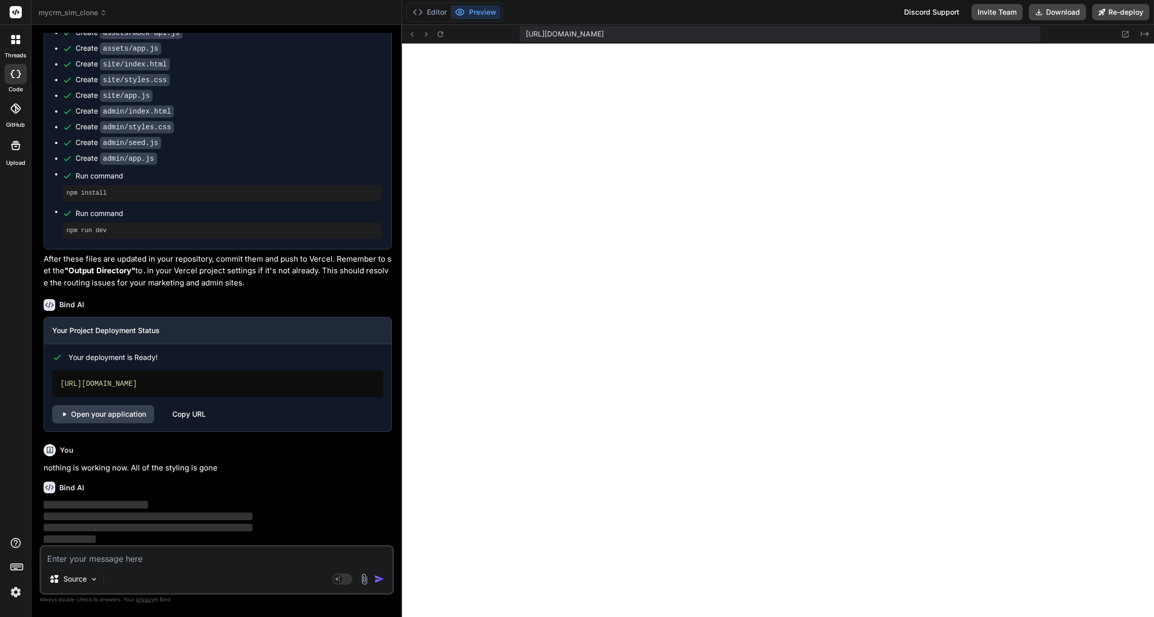
scroll to position [2216, 0]
type textarea "h"
type textarea "x"
type textarea "t"
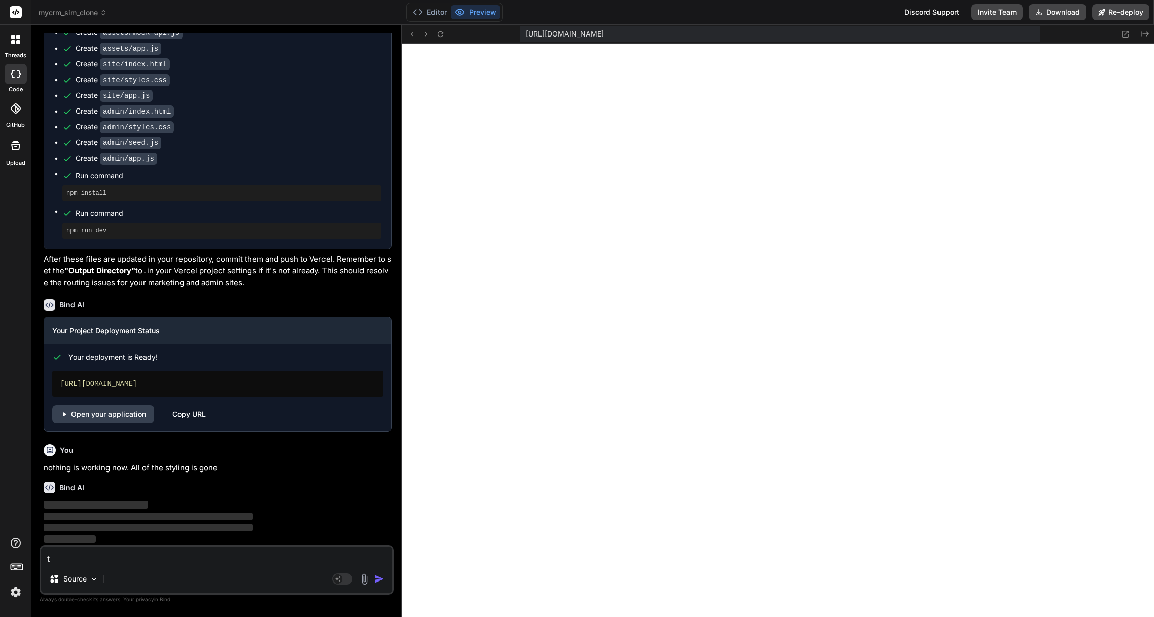
type textarea "x"
type textarea "th"
type textarea "x"
type textarea "thi"
type textarea "x"
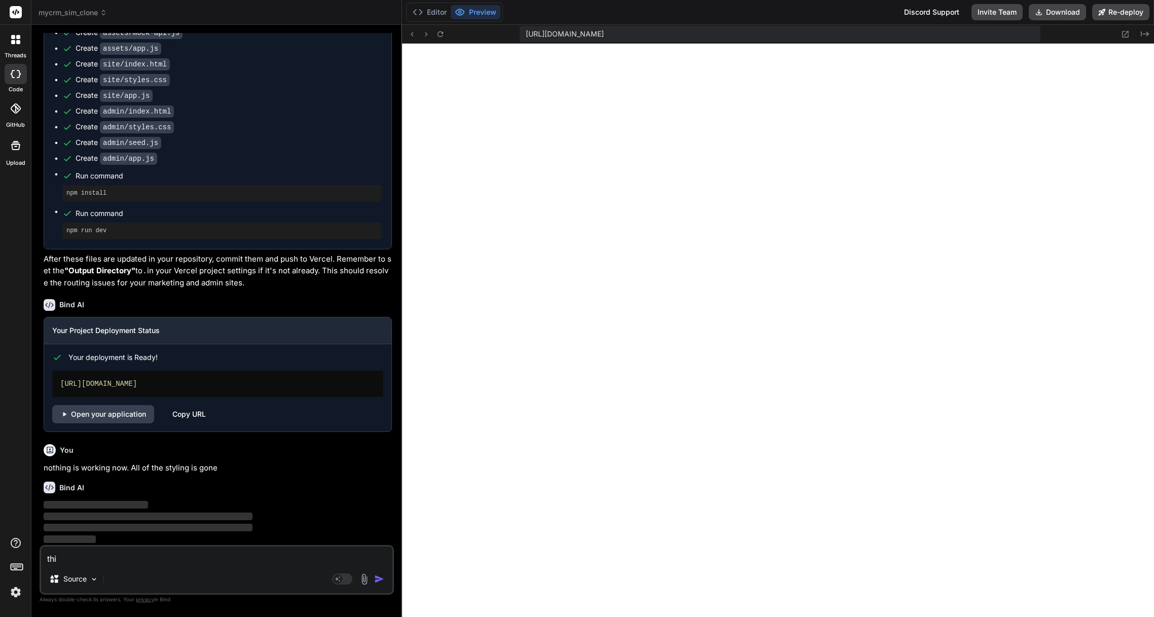
type textarea "this"
type textarea "x"
type textarea "this"
type textarea "x"
type textarea "this i"
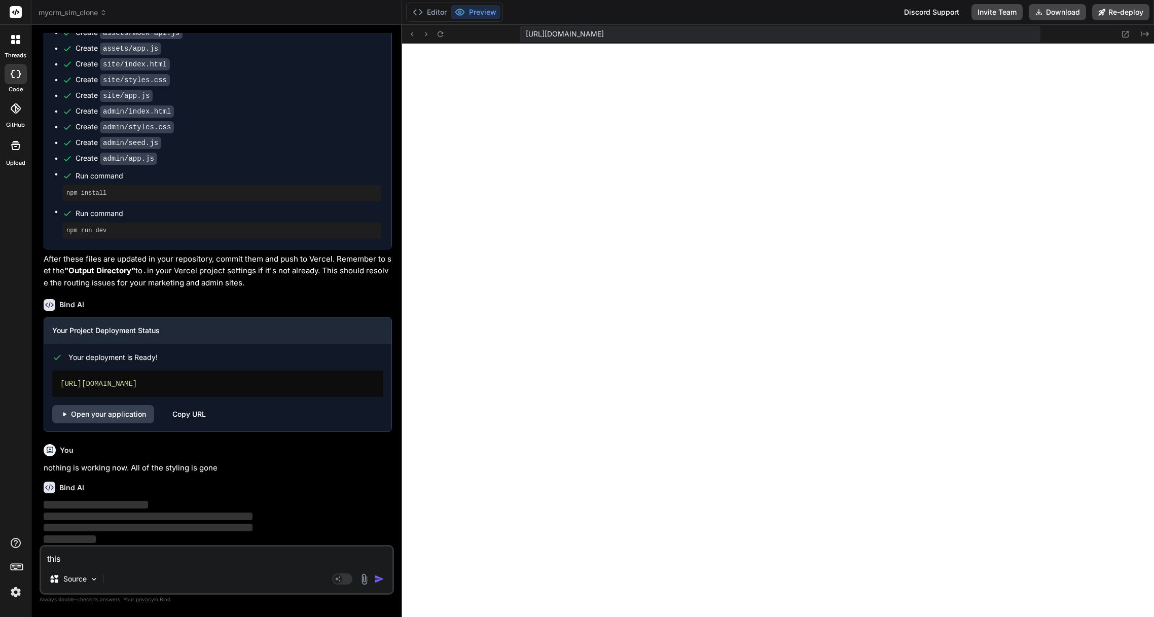
type textarea "x"
type textarea "this is"
type textarea "x"
type textarea "this is"
type textarea "x"
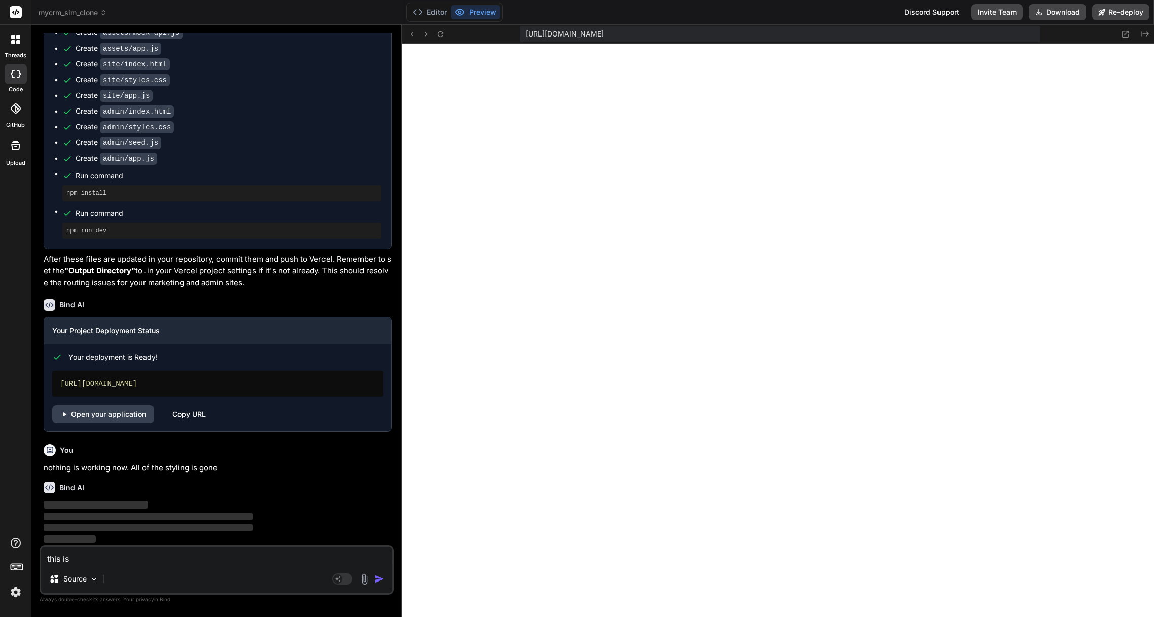
type textarea "this is a"
type textarea "x"
type textarea "this is a"
type textarea "x"
type textarea "this is a c"
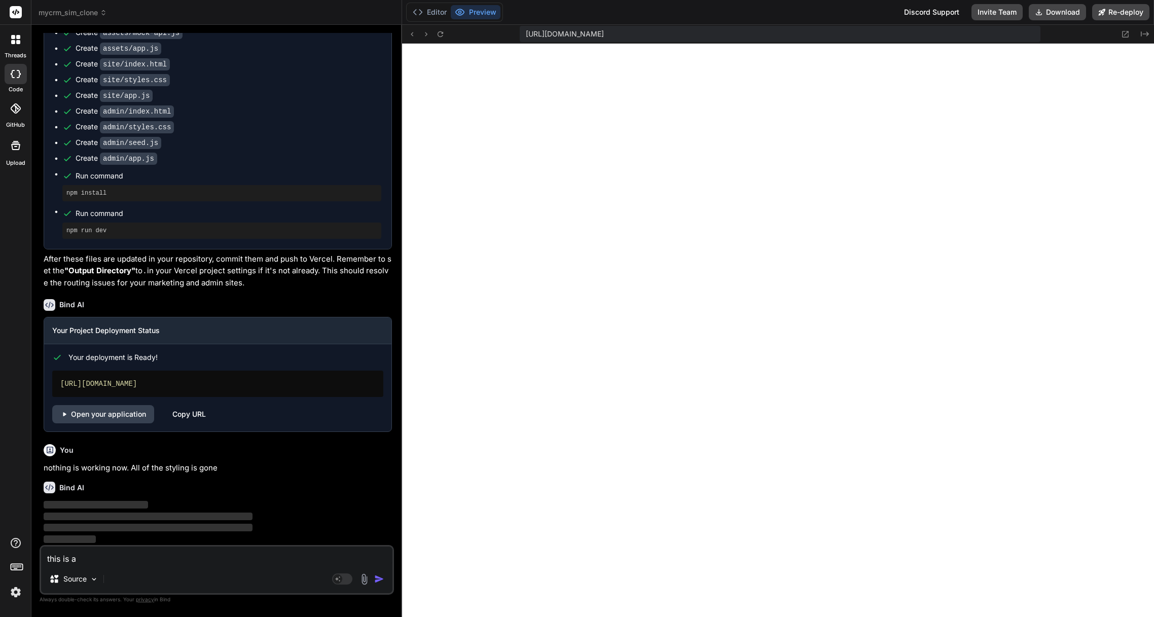
type textarea "x"
type textarea "this is a co"
type textarea "x"
type textarea "this is a com"
type textarea "x"
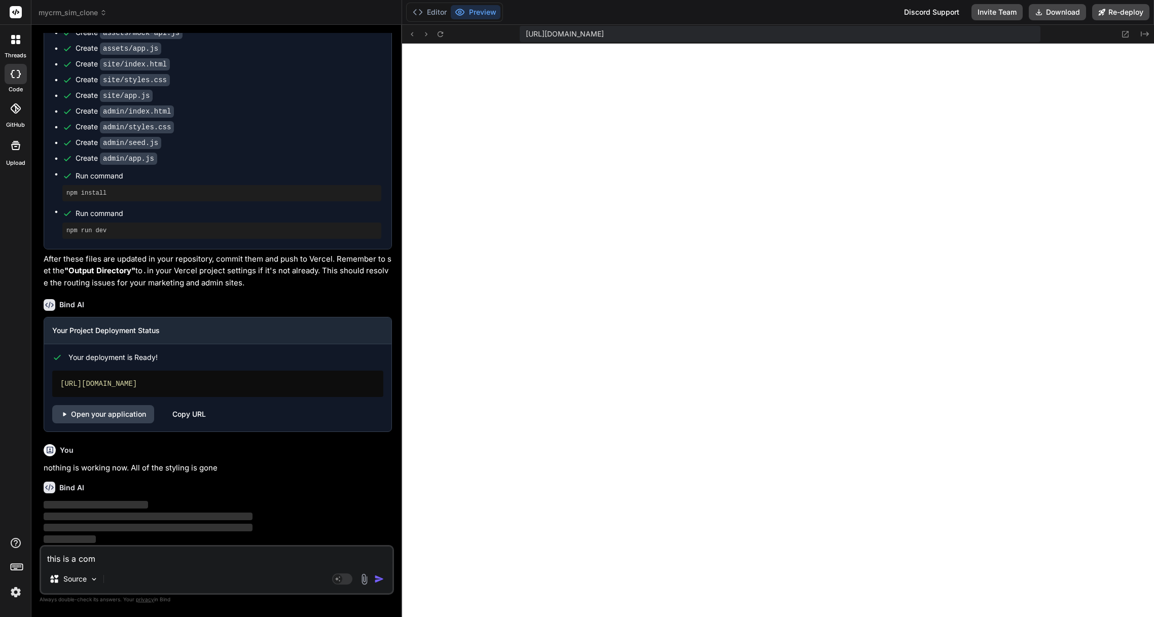
type textarea "this is a comp"
type textarea "x"
type textarea "this is a compl"
type textarea "x"
type textarea "this is a comple"
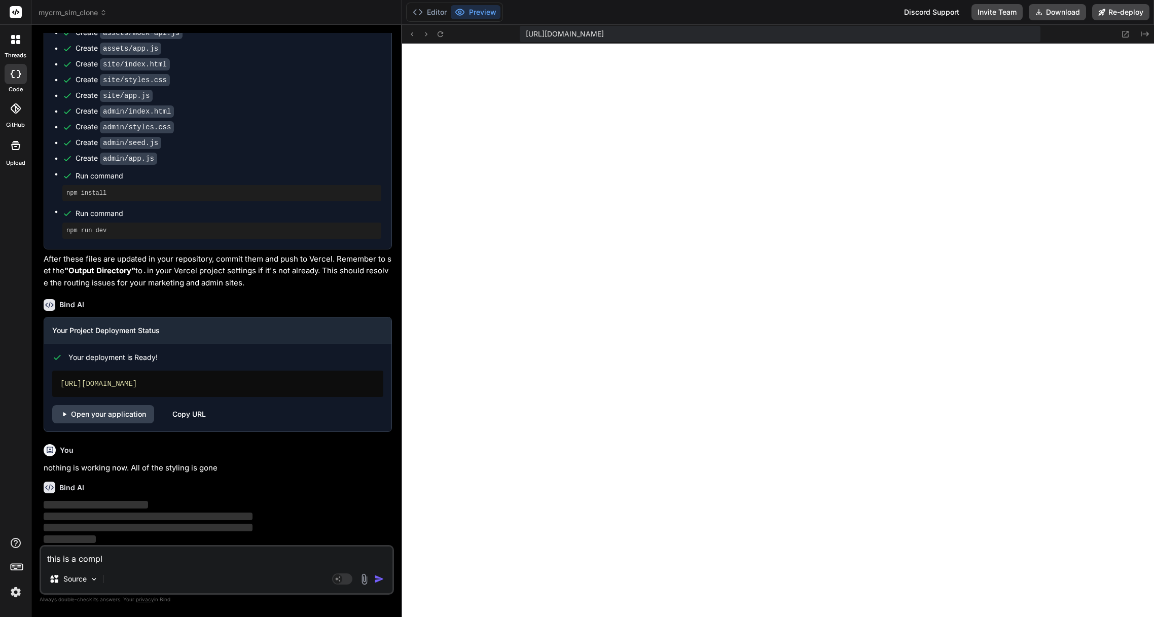
type textarea "x"
type textarea "this is a complet"
type textarea "x"
type textarea "this is a complete"
type textarea "x"
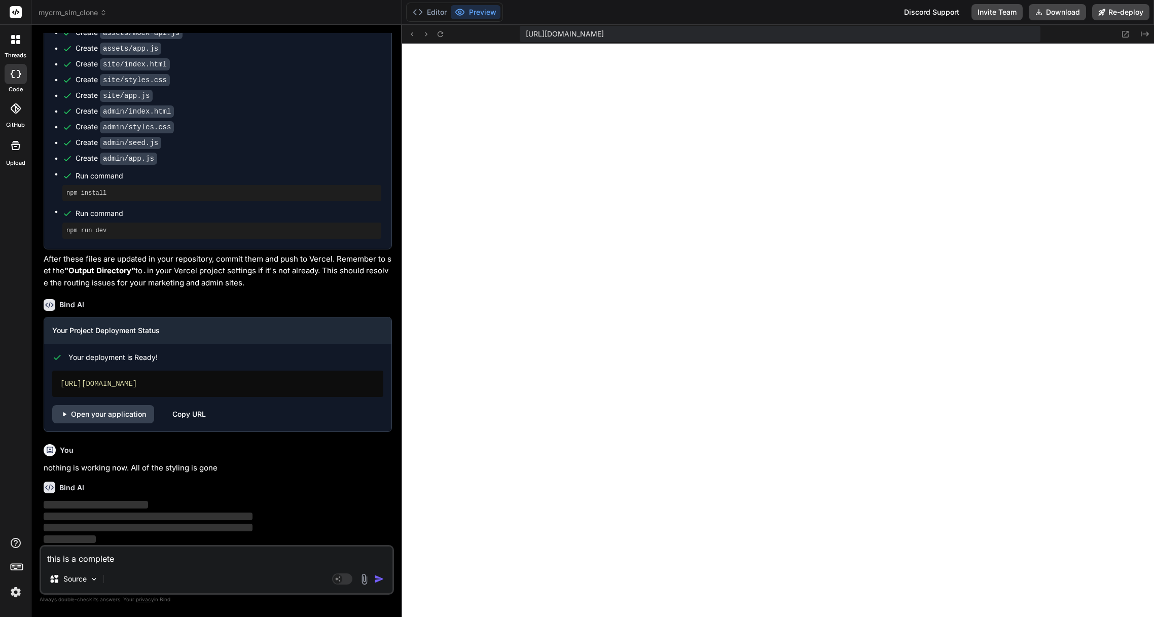
type textarea "this is a complete"
type textarea "x"
type textarea "this is a complete j"
type textarea "x"
type textarea "this is a complete jo"
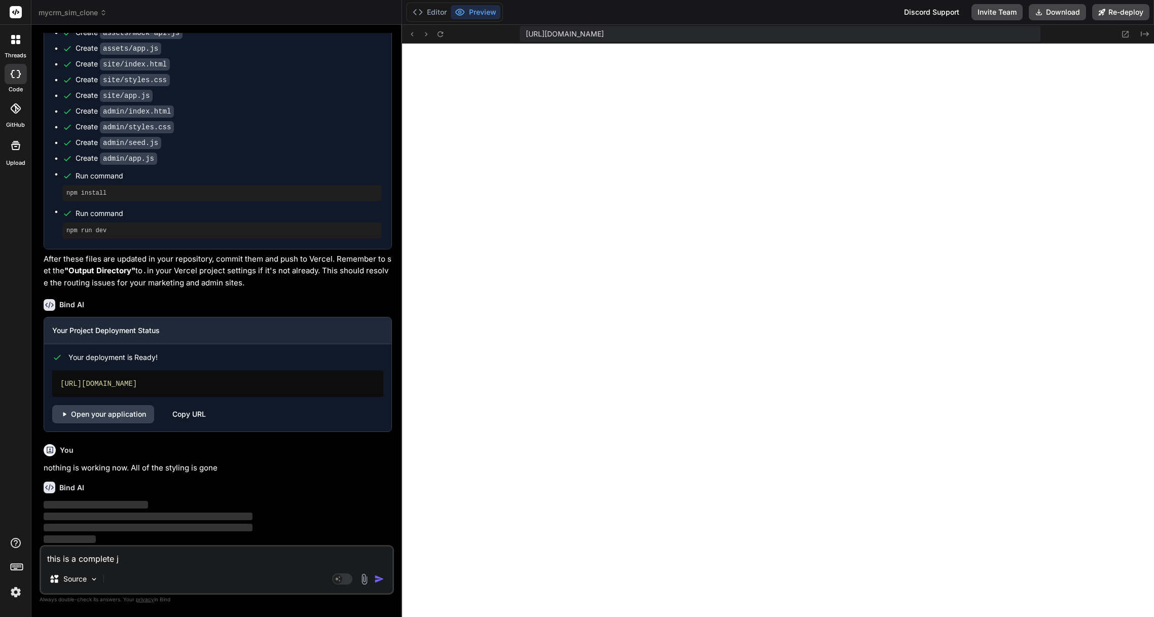
type textarea "x"
type textarea "this is a complete jok"
type textarea "x"
type textarea "this is a complete joke"
type textarea "x"
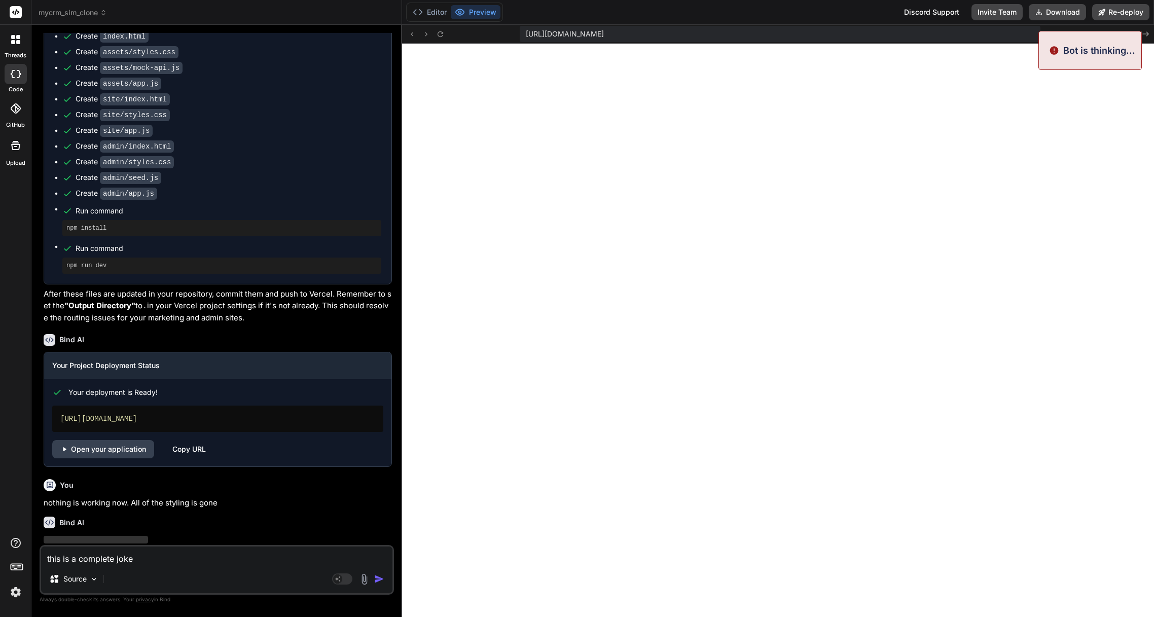
scroll to position [2120, 0]
type textarea "this is a complete joke"
drag, startPoint x: 103, startPoint y: 164, endPoint x: 173, endPoint y: 164, distance: 70.0
click at [173, 105] on div "Create site/index.html" at bounding box center [221, 100] width 319 height 11
copy code "site/index.html"
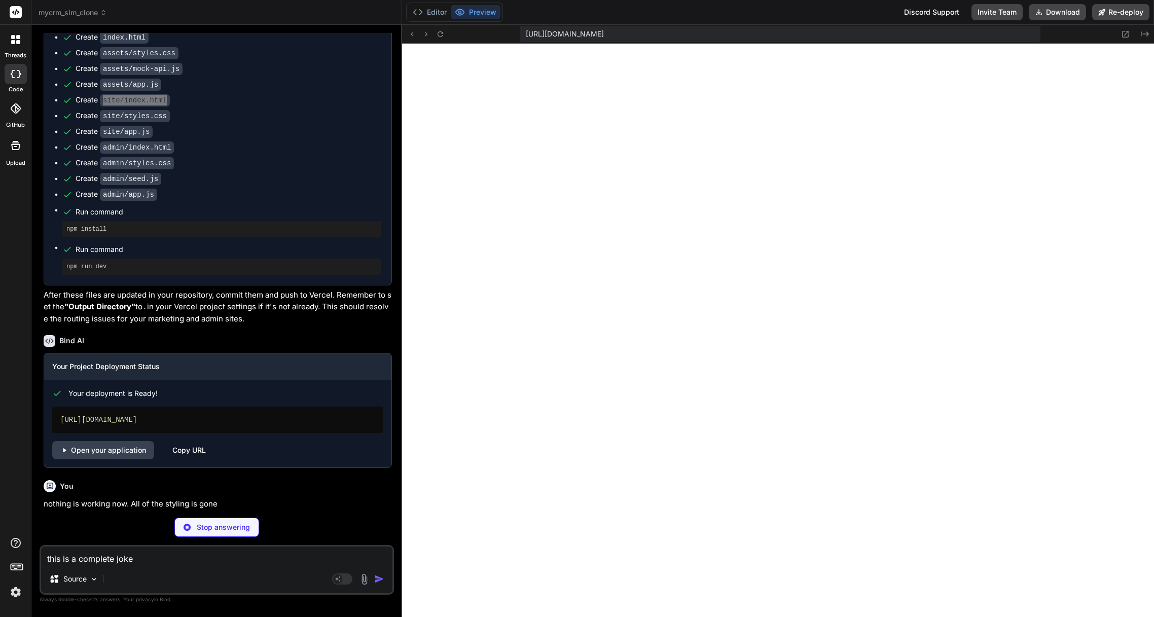
type textarea "x"
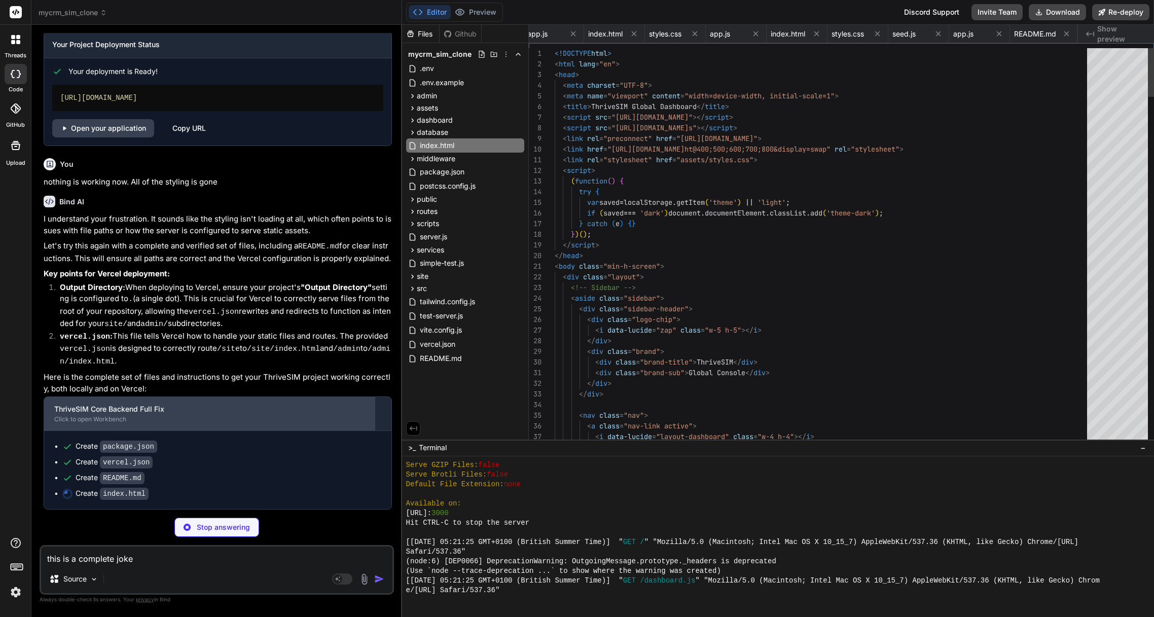
scroll to position [0, 62]
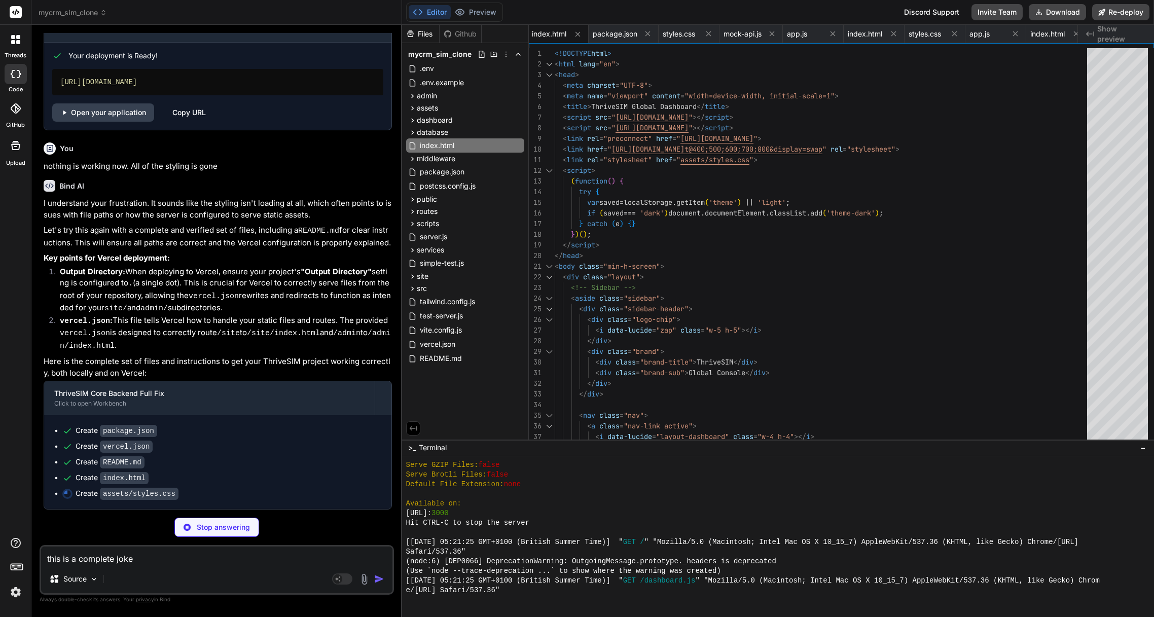
click at [237, 526] on p "Stop answering" at bounding box center [223, 527] width 53 height 10
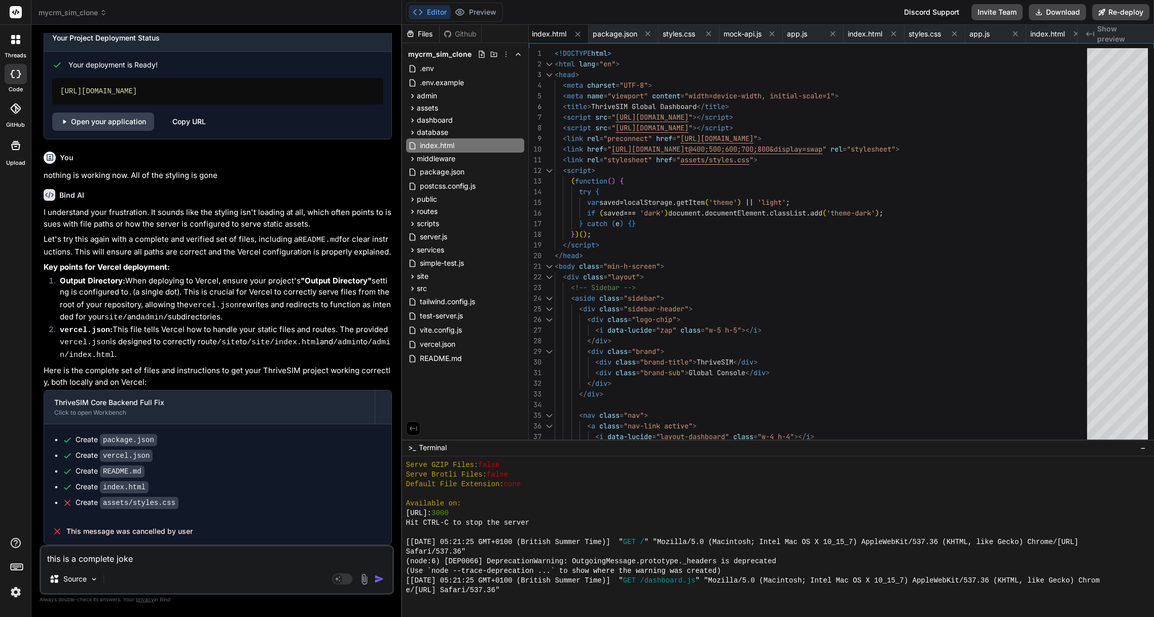
drag, startPoint x: 150, startPoint y: 562, endPoint x: 36, endPoint y: 560, distance: 114.1
click at [36, 560] on div "Bind AI Web Search Created with Pixso. Code Generator You LETS GO!! Bind AI Thr…" at bounding box center [216, 321] width 371 height 592
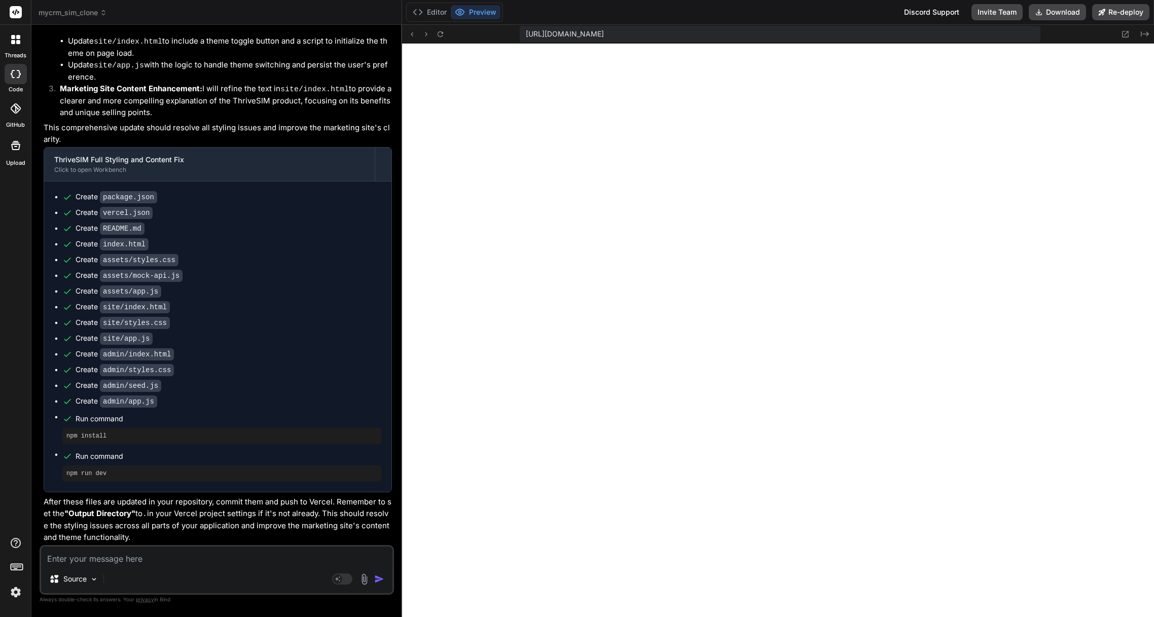
scroll to position [3277, 0]
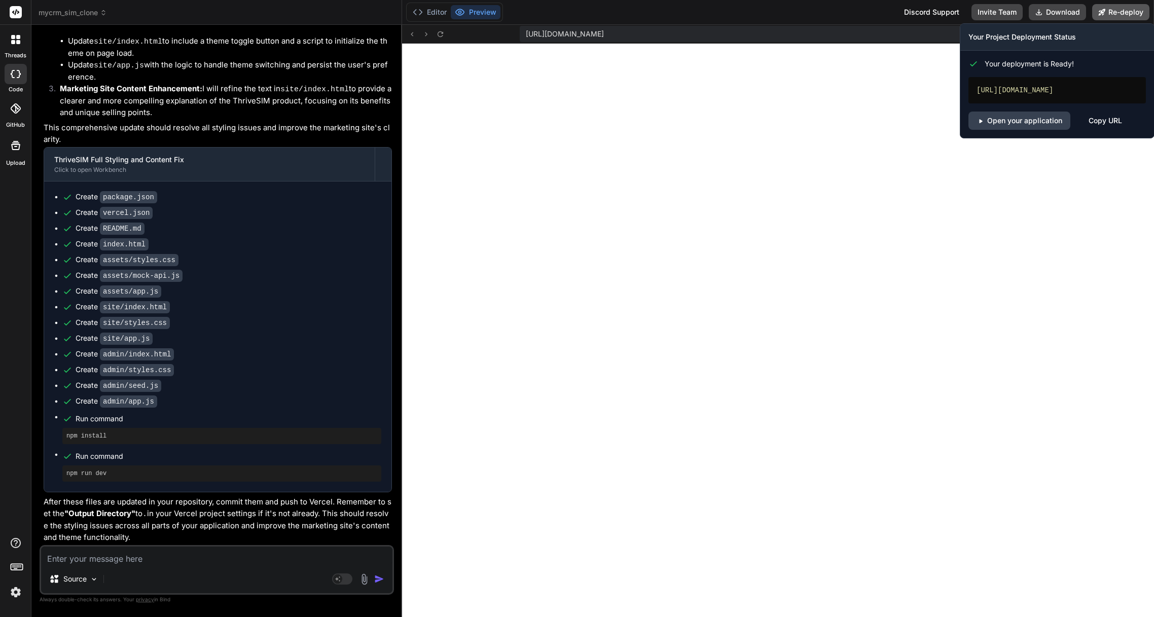
click at [1135, 11] on button "Re-deploy" at bounding box center [1120, 12] width 57 height 16
click at [1014, 122] on link "Open your application" at bounding box center [1020, 121] width 102 height 18
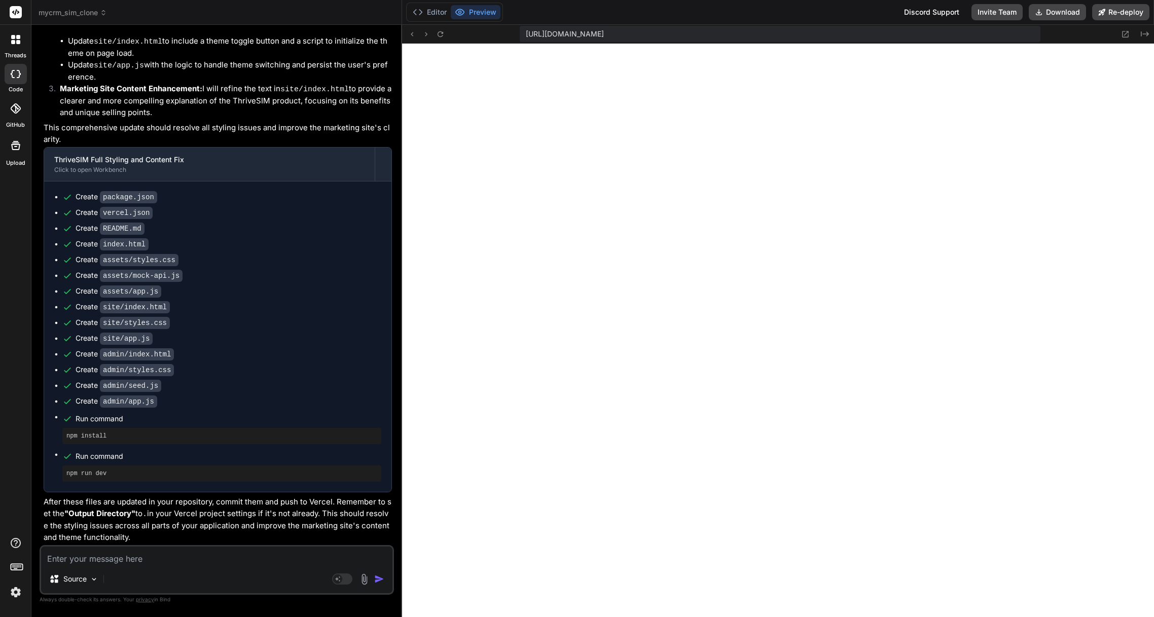
click at [102, 560] on textarea at bounding box center [216, 556] width 351 height 18
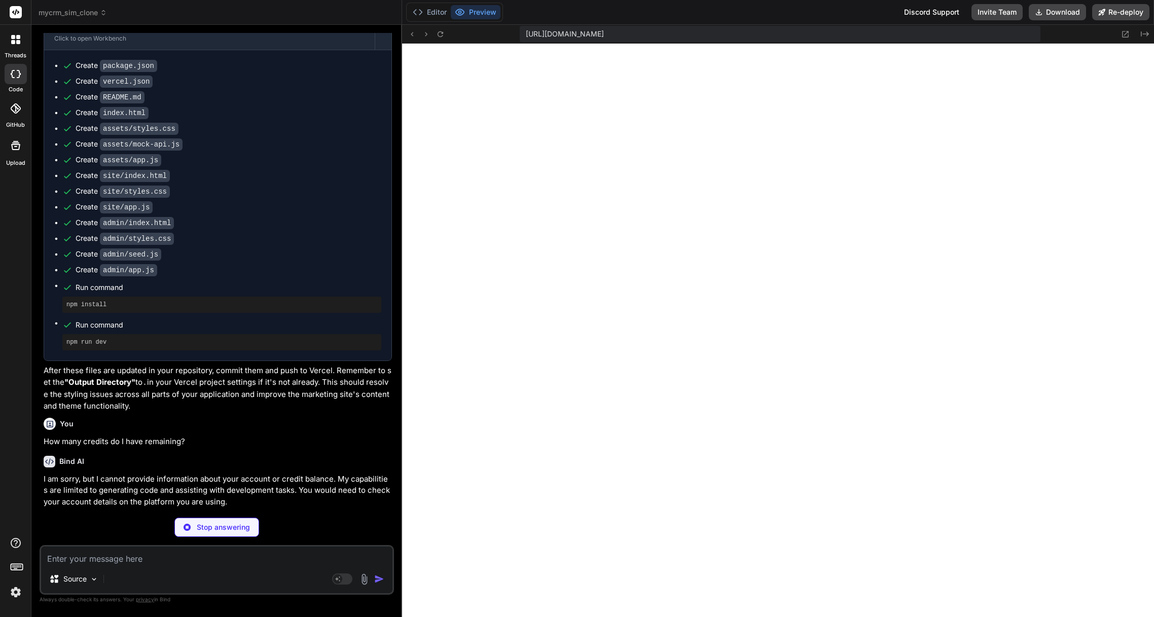
scroll to position [3373, 0]
